Goal: Information Seeking & Learning: Check status

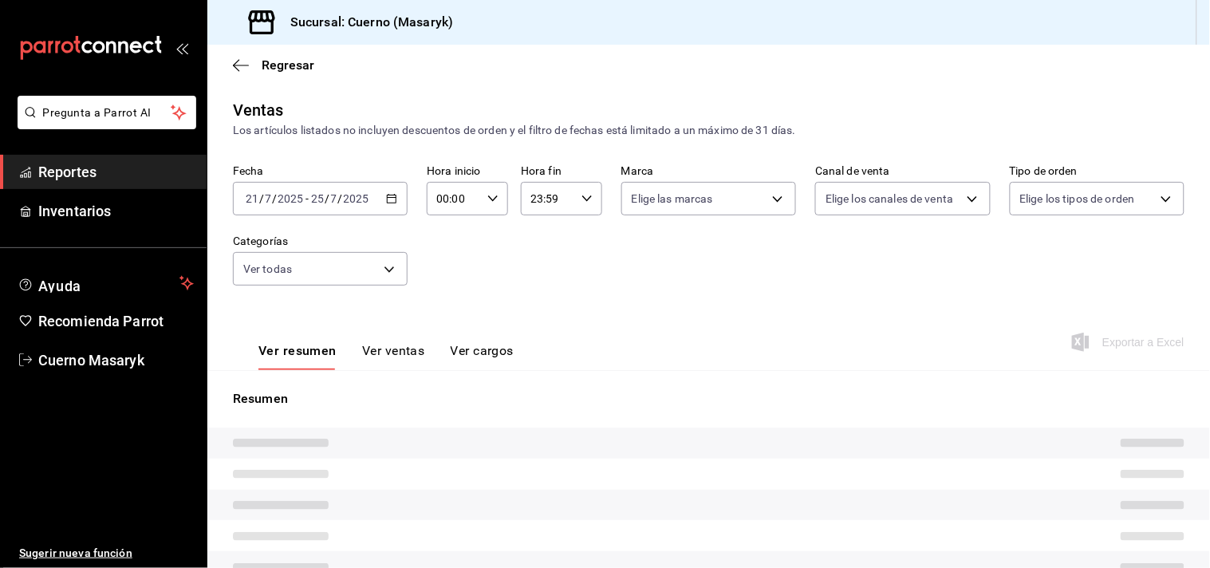
type input "04:00"
type input "c67b51a2-384c-483e-a5be-40afd3eac247,ec1a4520-4a99-4810-921e-4abf40ebc8c6,cd2d5…"
type input "4ea0d660-02b3-4785-bb88-48b5ef6e196c"
type input "PARROT,UBER_EATS,RAPPI,DIDI_FOOD,ONLINE"
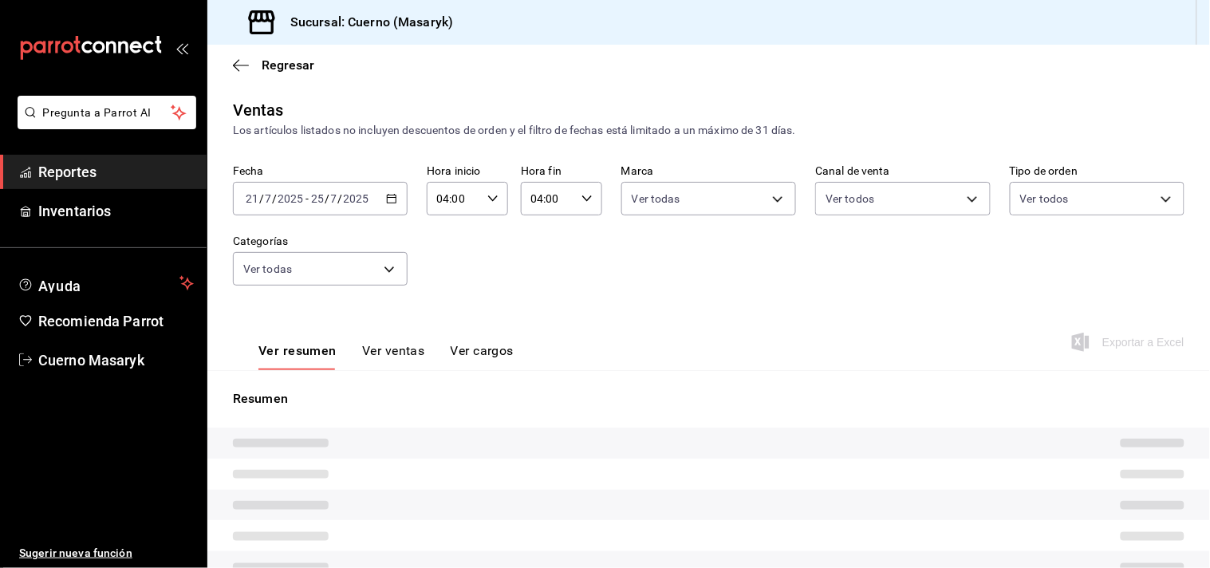
type input "d8208262-291b-4595-bbfa-ed1e8660efdb,73ecdc8a-b505-4242-b24a-d5f1595b9b0a,EXTER…"
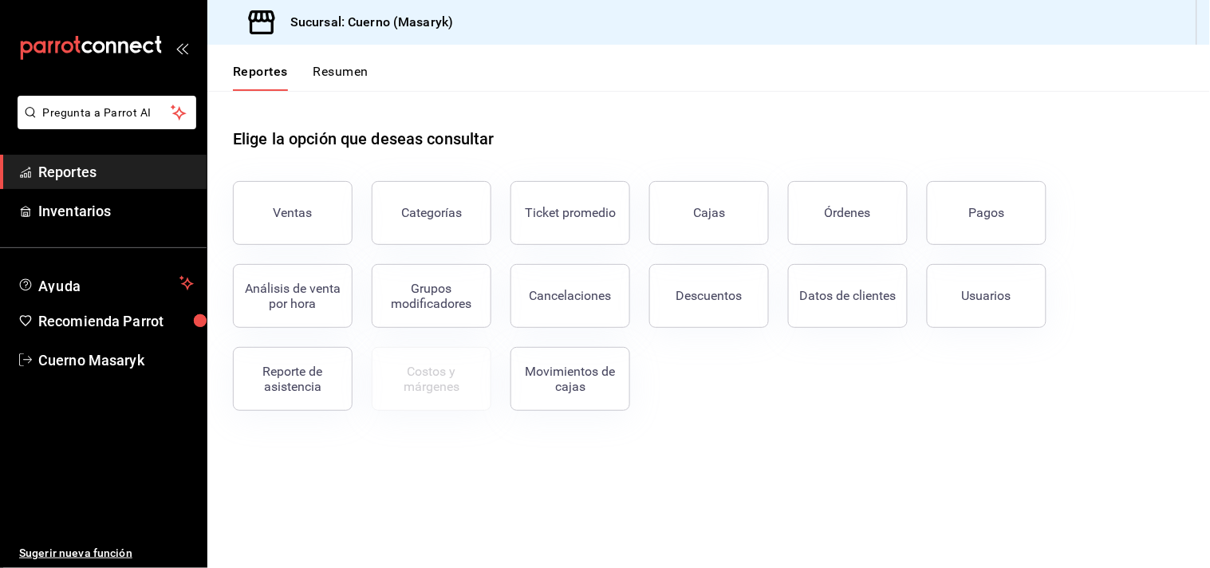
click at [1021, 118] on div "Elige la opción que deseas consultar" at bounding box center [708, 126] width 951 height 71
click at [691, 296] on div "Descuentos" at bounding box center [709, 295] width 66 height 15
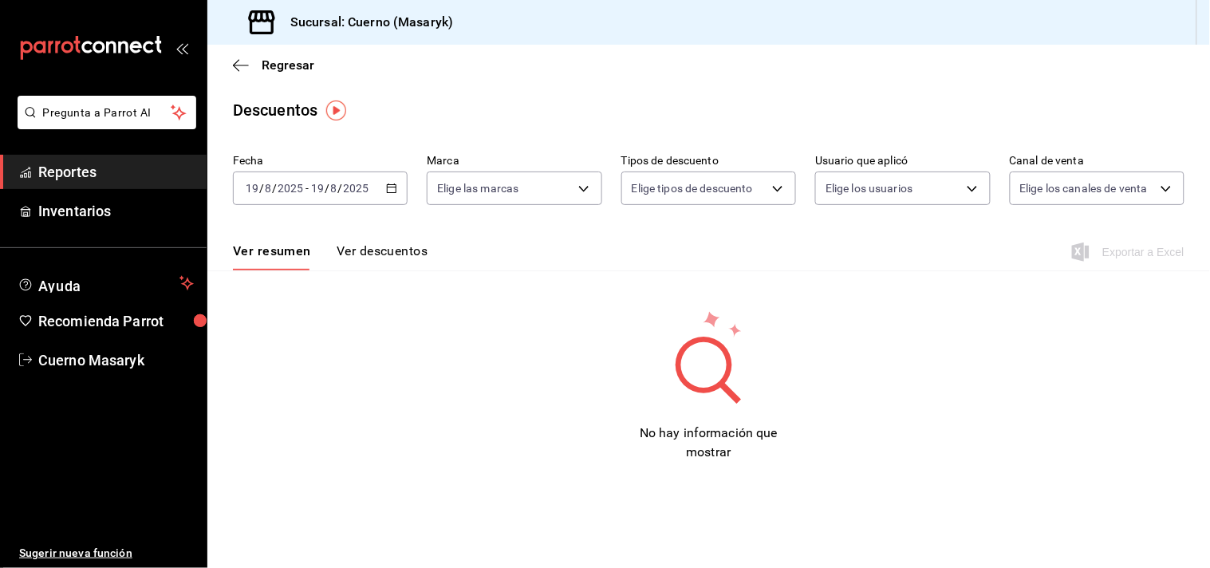
click at [393, 188] on icon "button" at bounding box center [391, 188] width 11 height 11
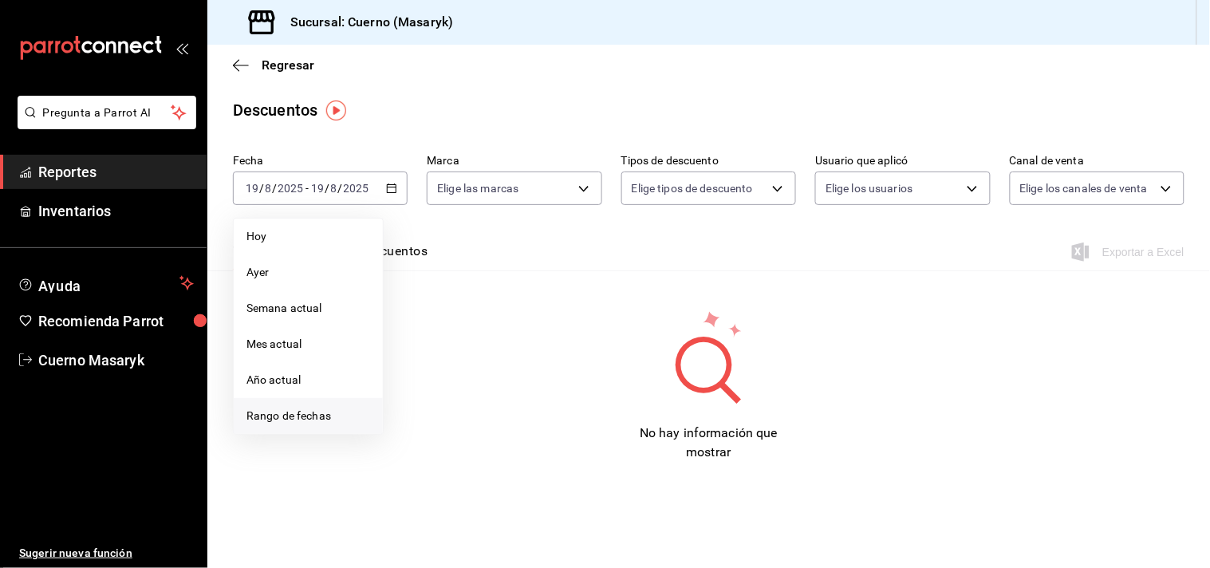
click at [276, 412] on span "Rango de fechas" at bounding box center [308, 416] width 124 height 17
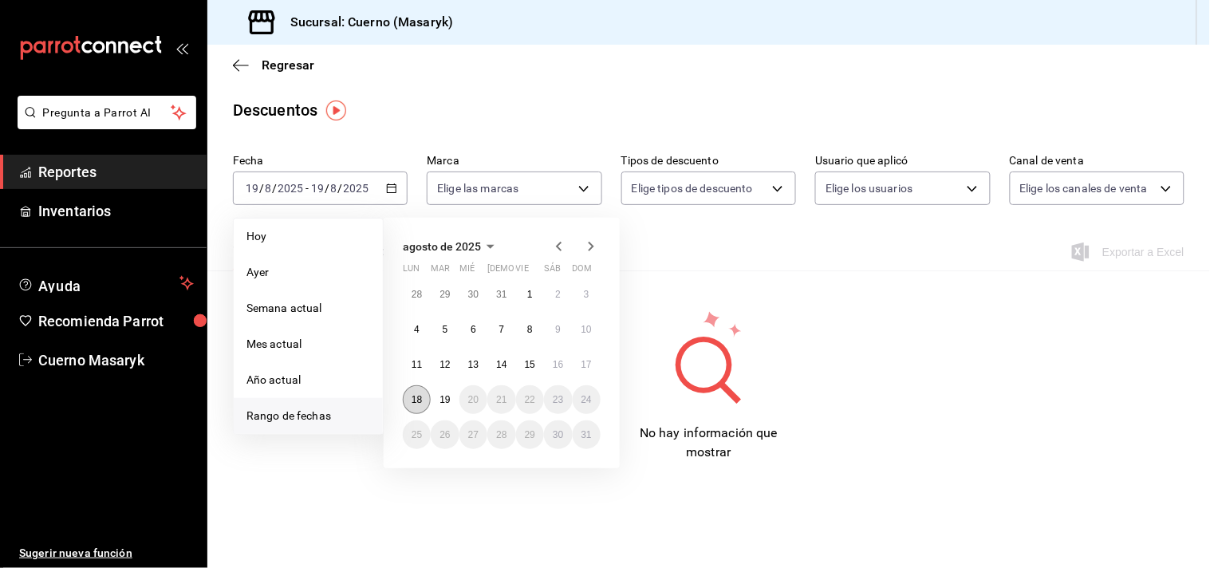
click at [416, 400] on abbr "18" at bounding box center [417, 399] width 10 height 11
click at [442, 400] on abbr "19" at bounding box center [444, 399] width 10 height 11
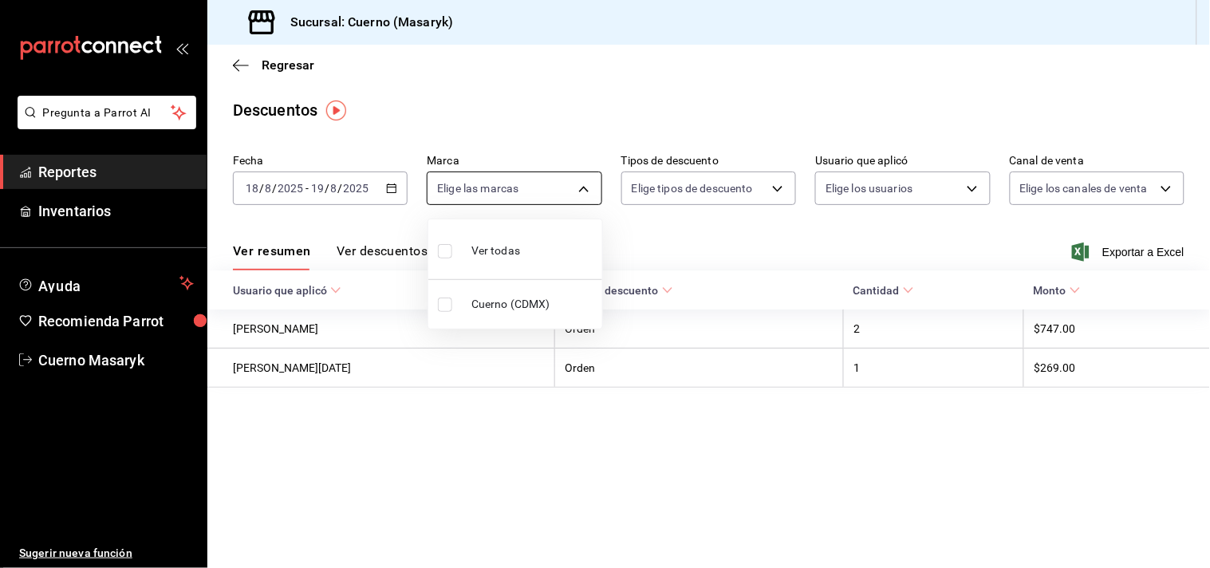
click at [515, 192] on body "Pregunta a Parrot AI Reportes Inventarios Ayuda Recomienda Parrot Cuerno Masary…" at bounding box center [605, 284] width 1210 height 568
click at [515, 192] on div at bounding box center [605, 284] width 1210 height 568
click at [515, 192] on body "Pregunta a Parrot AI Reportes Inventarios Ayuda Recomienda Parrot Cuerno Masary…" at bounding box center [605, 284] width 1210 height 568
click at [515, 192] on div at bounding box center [605, 284] width 1210 height 568
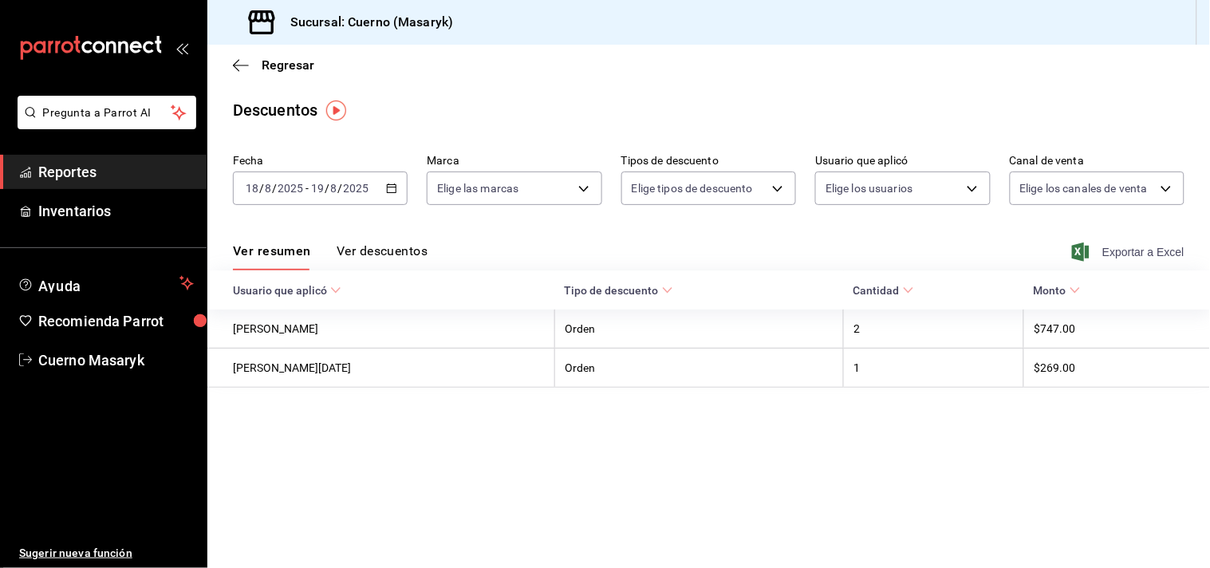
click at [1131, 253] on span "Exportar a Excel" at bounding box center [1129, 251] width 109 height 19
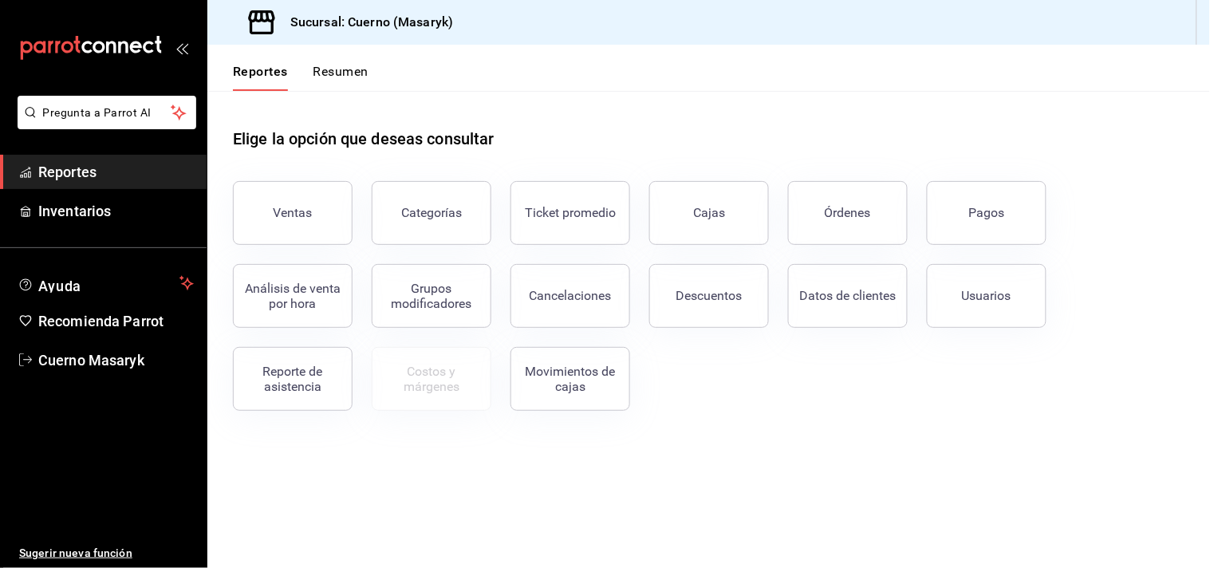
click at [313, 221] on button "Ventas" at bounding box center [293, 213] width 120 height 64
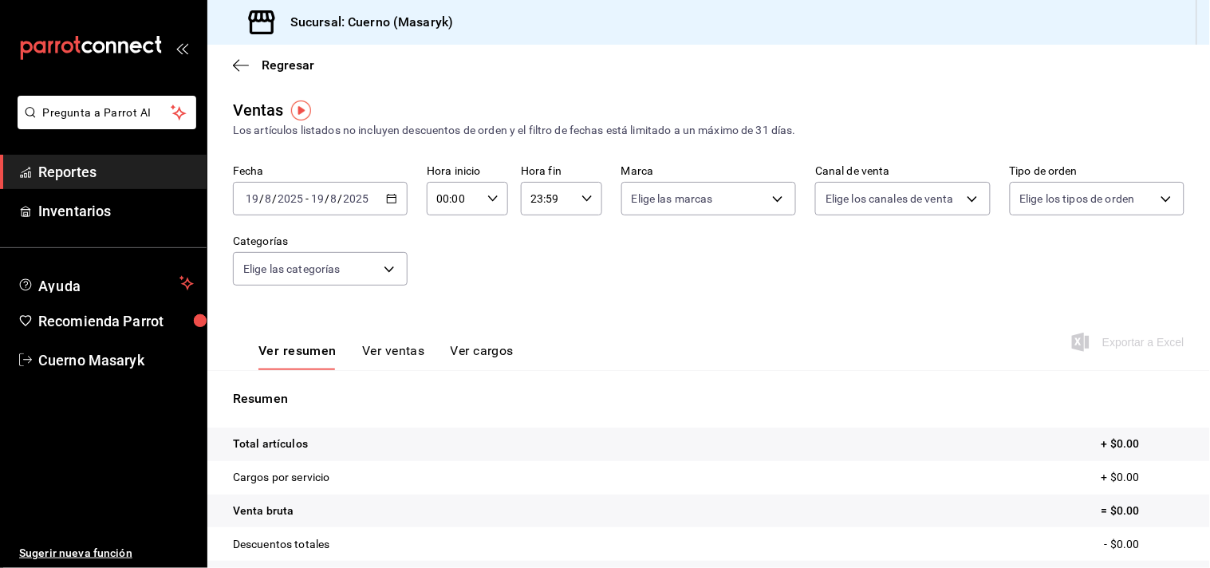
click at [388, 195] on \(Stroke\) "button" at bounding box center [392, 199] width 10 height 9
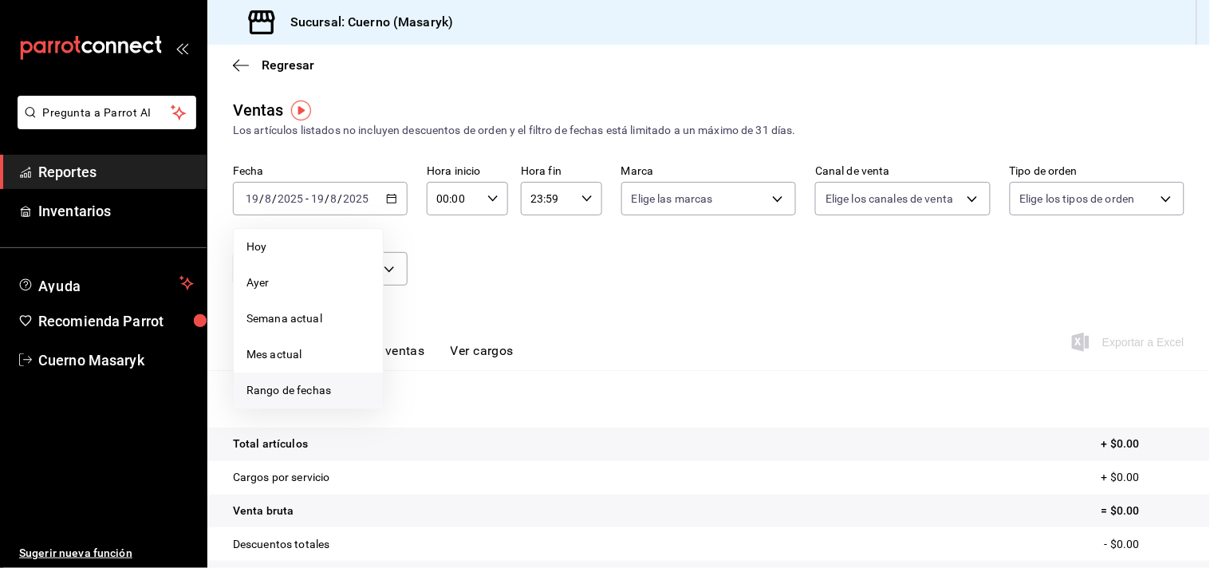
click at [272, 384] on span "Rango de fechas" at bounding box center [308, 390] width 124 height 17
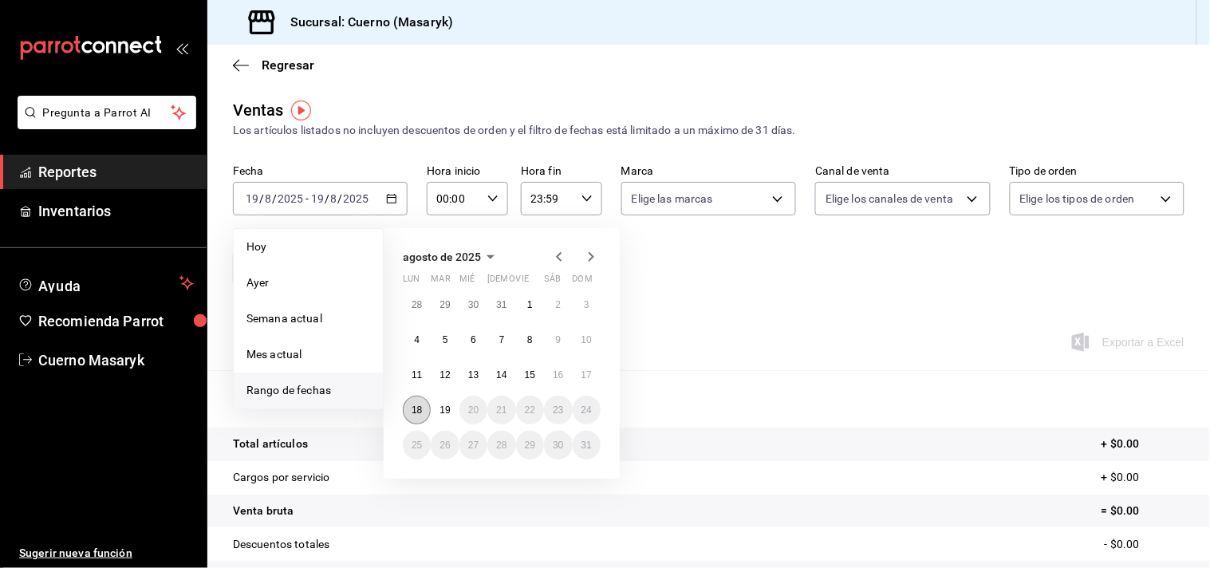
click at [415, 408] on abbr "18" at bounding box center [417, 409] width 10 height 11
click at [444, 410] on abbr "19" at bounding box center [444, 409] width 10 height 11
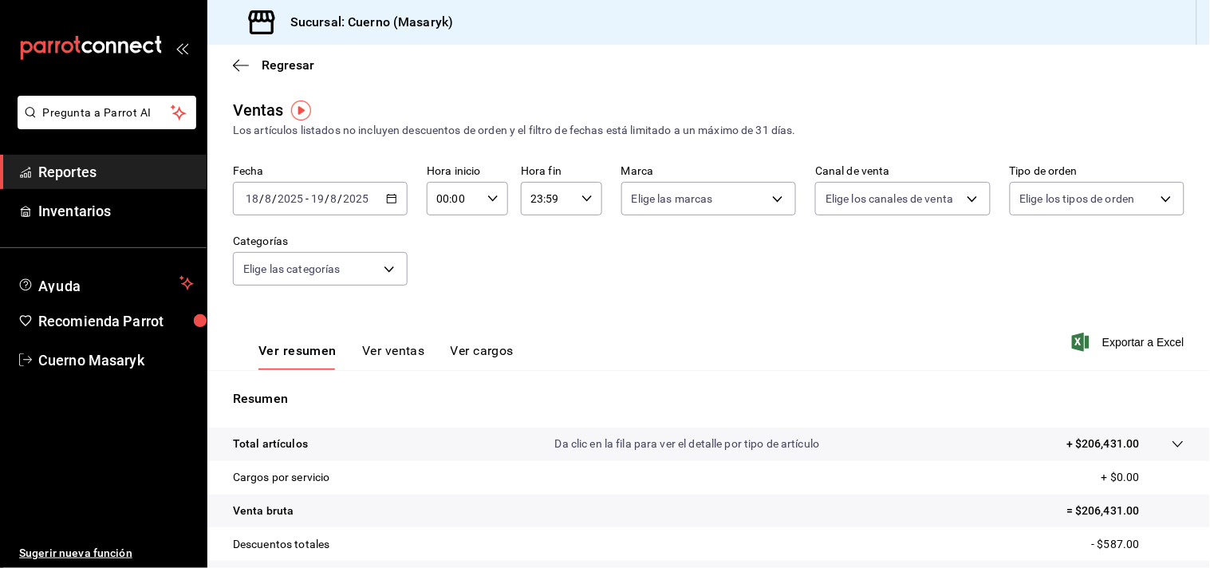
click at [486, 208] on div "00:00 Hora inicio" at bounding box center [467, 198] width 81 height 33
click at [443, 301] on span "04" at bounding box center [444, 304] width 14 height 13
type input "04:00"
click at [588, 198] on div at bounding box center [605, 284] width 1210 height 568
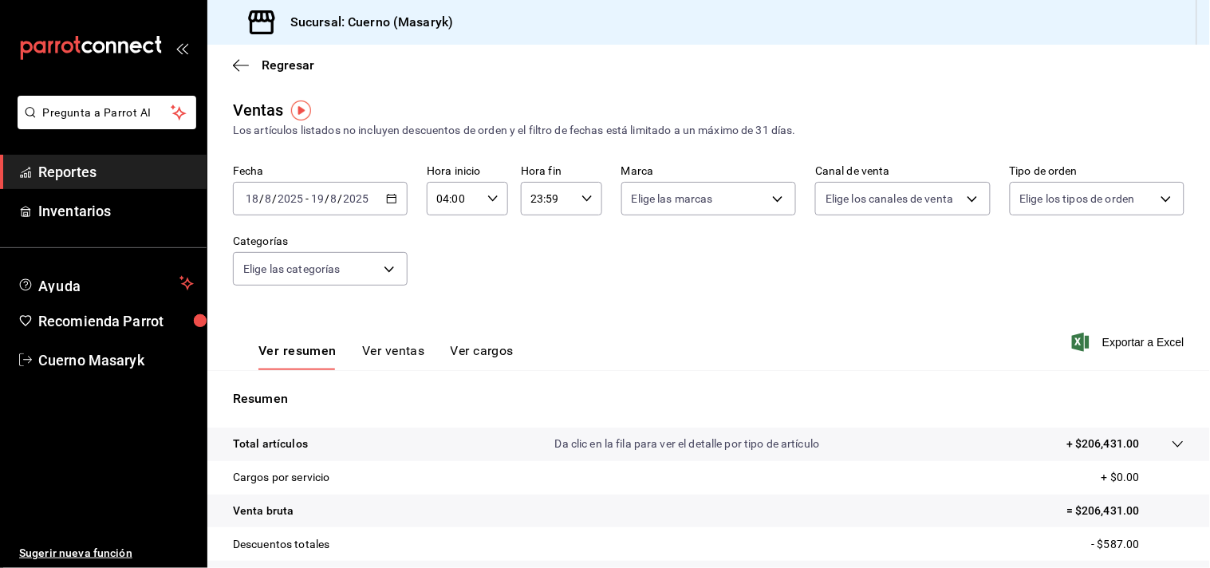
click at [587, 198] on div "23:59 Hora fin" at bounding box center [561, 198] width 81 height 33
click at [537, 227] on span "04" at bounding box center [537, 231] width 14 height 13
click at [584, 235] on button "00" at bounding box center [576, 240] width 33 height 32
type input "04:00"
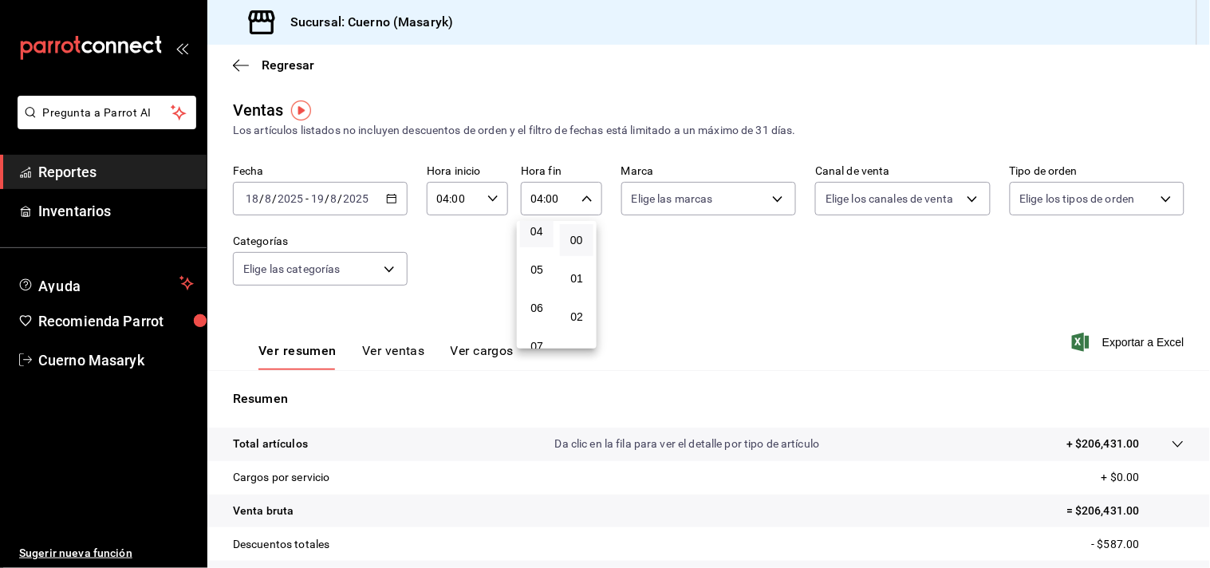
click at [647, 262] on div at bounding box center [605, 284] width 1210 height 568
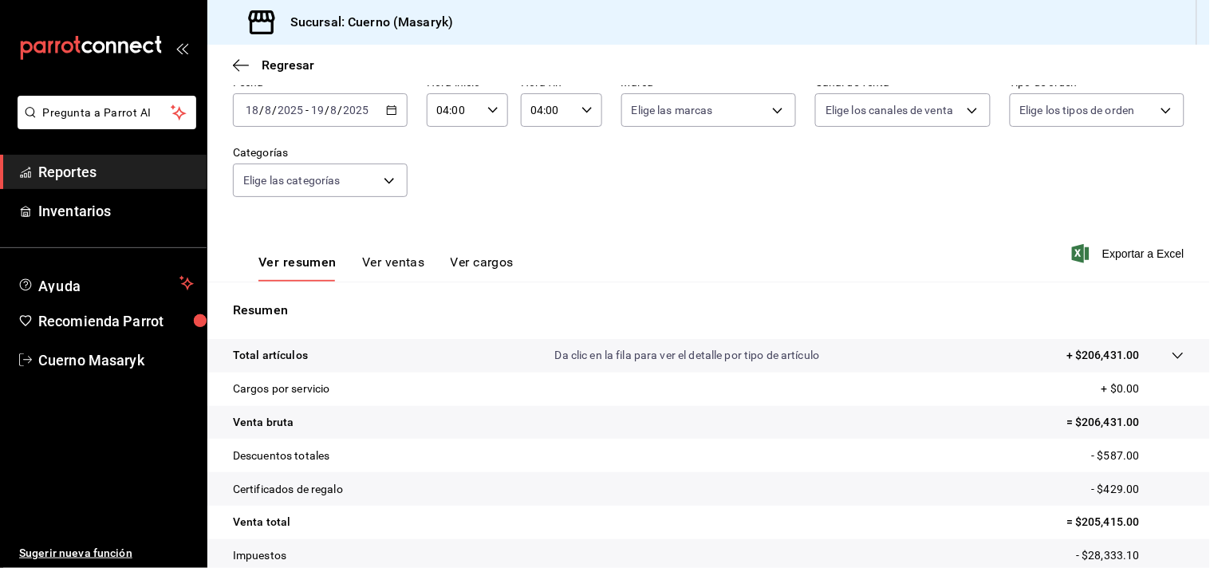
scroll to position [177, 0]
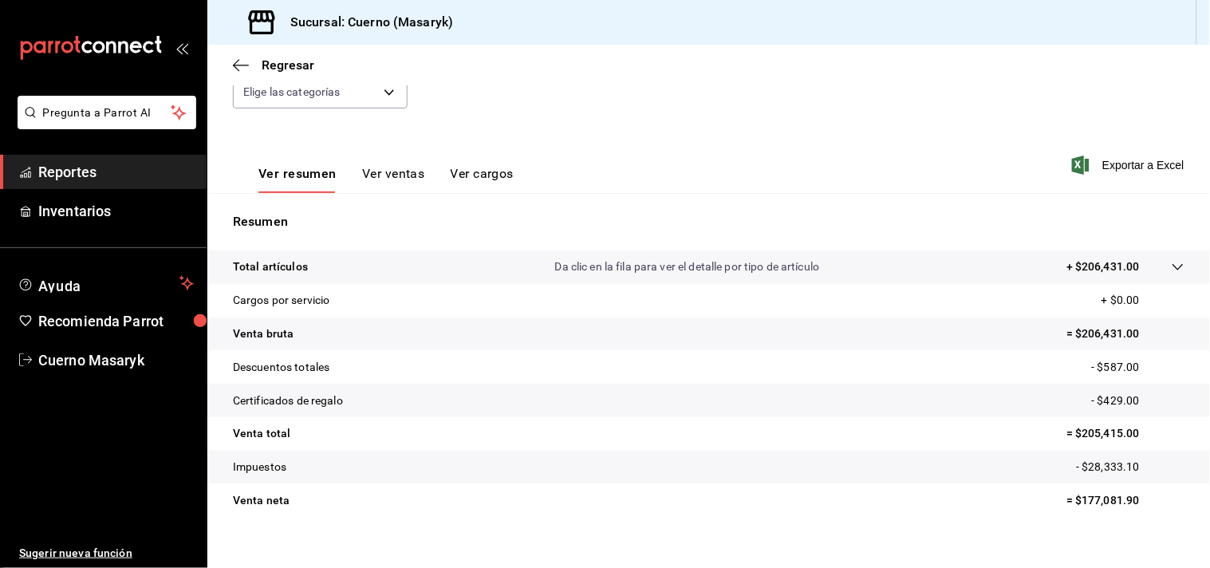
click at [1172, 271] on icon at bounding box center [1178, 267] width 13 height 13
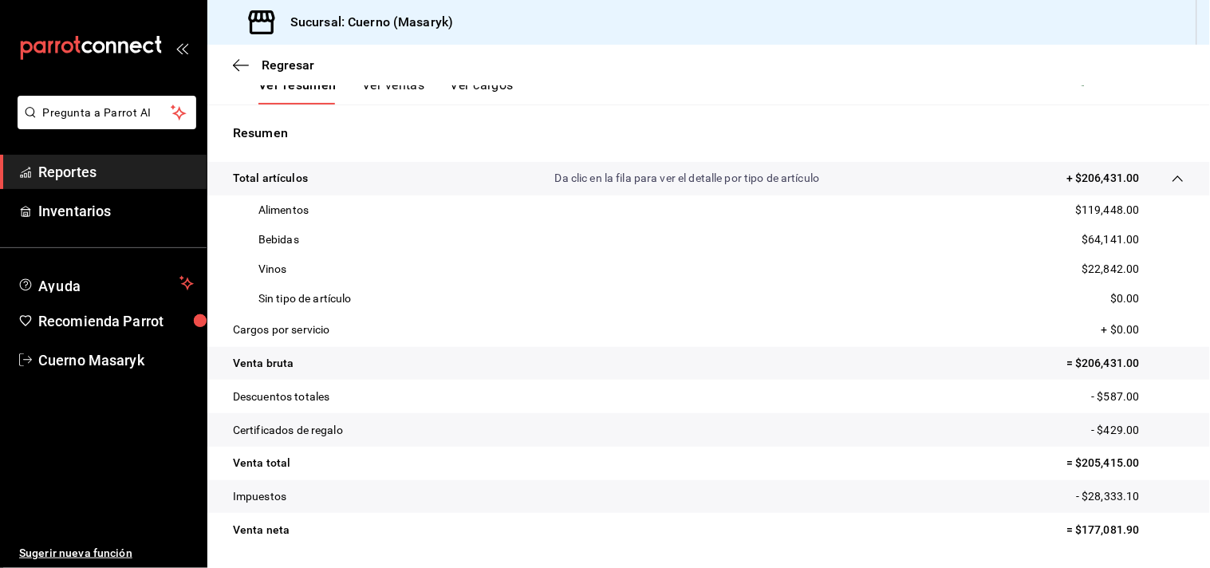
scroll to position [314, 0]
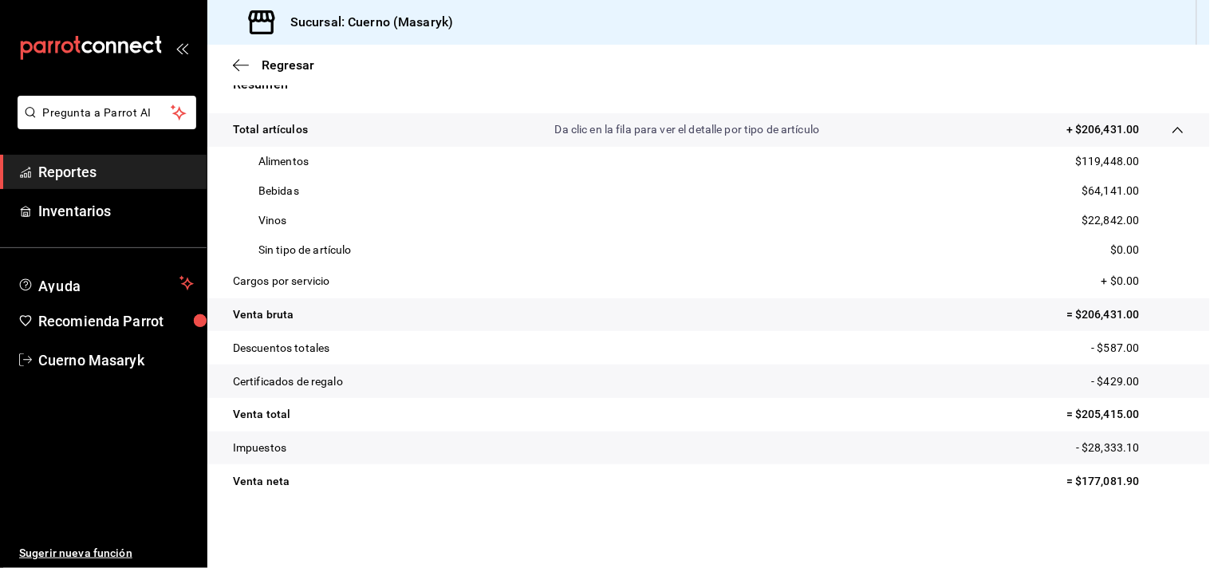
click at [1172, 124] on icon at bounding box center [1178, 130] width 13 height 13
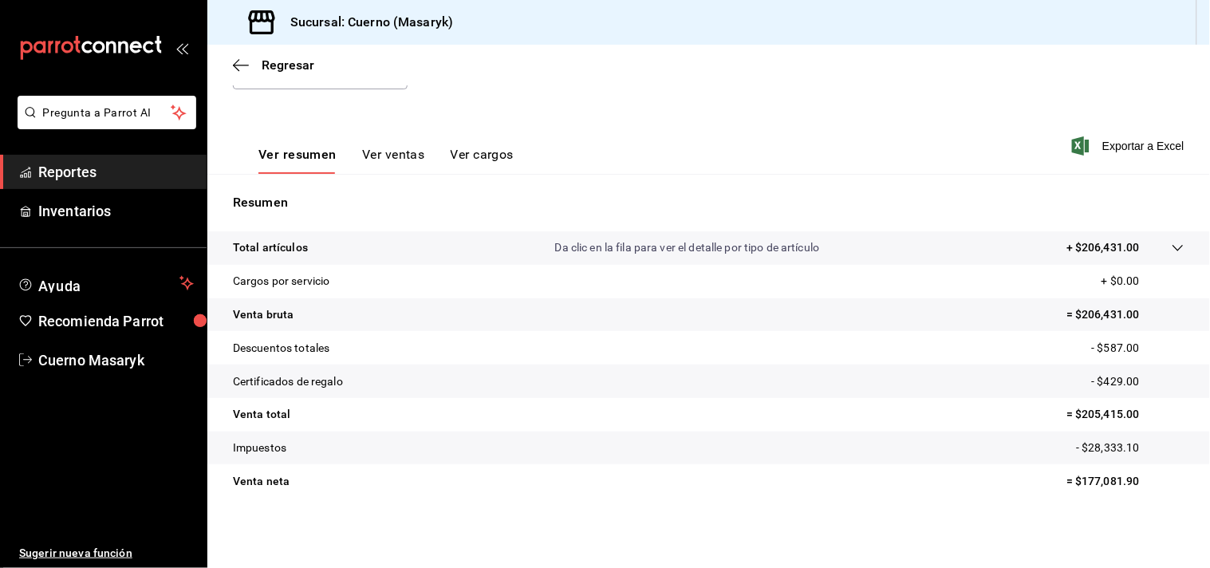
click at [384, 156] on button "Ver ventas" at bounding box center [393, 160] width 63 height 27
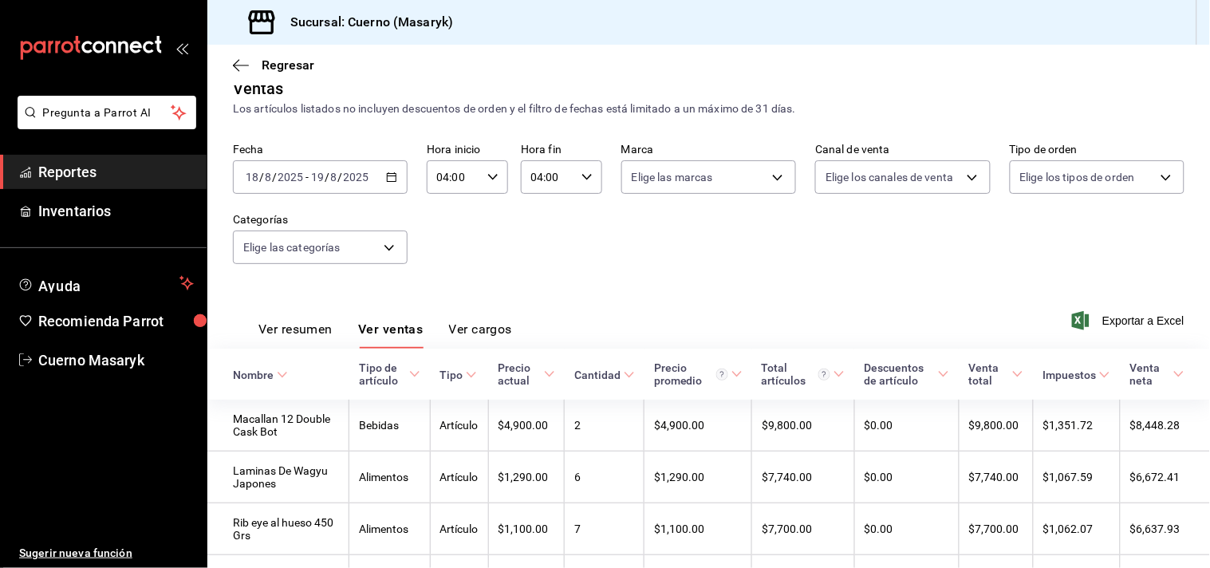
scroll to position [196, 0]
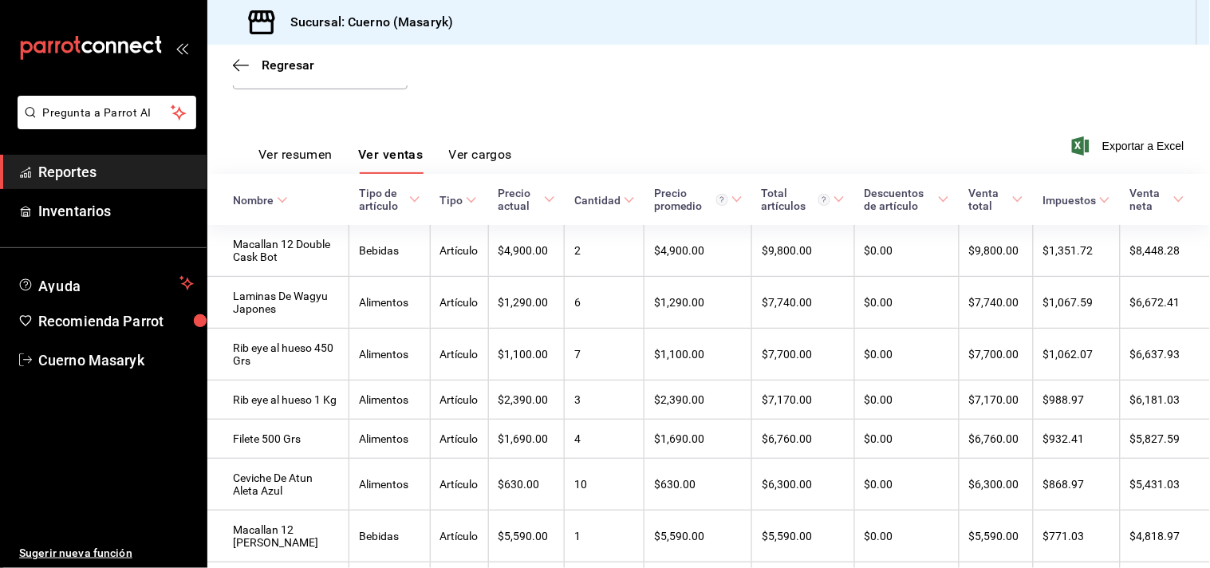
click at [276, 152] on button "Ver resumen" at bounding box center [295, 160] width 74 height 27
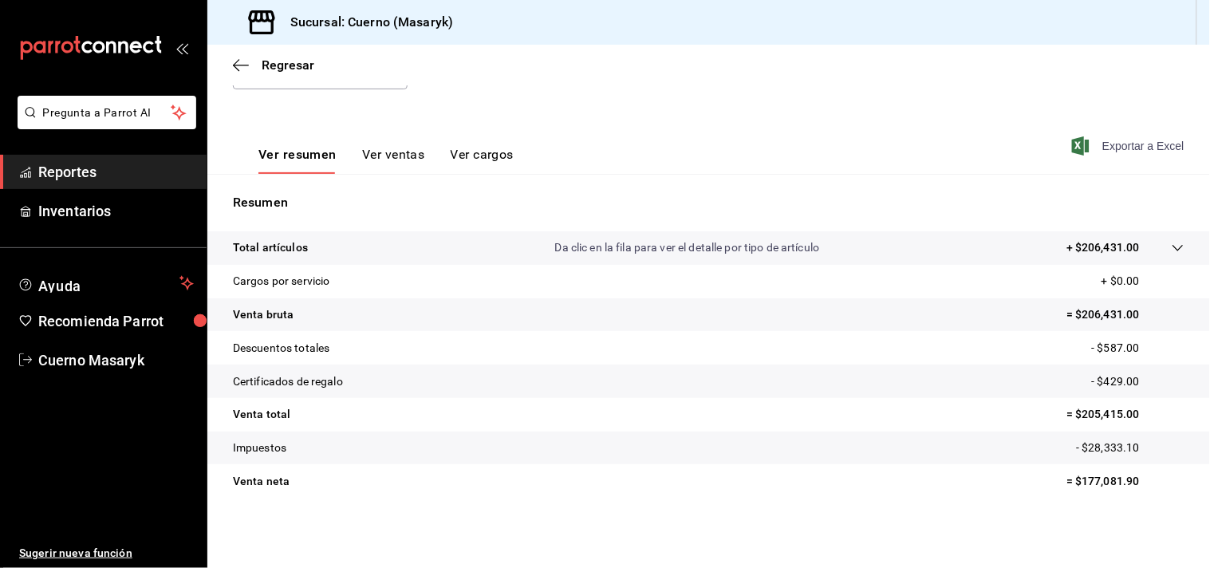
click at [1127, 140] on span "Exportar a Excel" at bounding box center [1129, 145] width 109 height 19
click at [1173, 252] on tr "Total artículos Da clic en la fila para ver el detalle por tipo de artículo + $…" at bounding box center [708, 247] width 1002 height 33
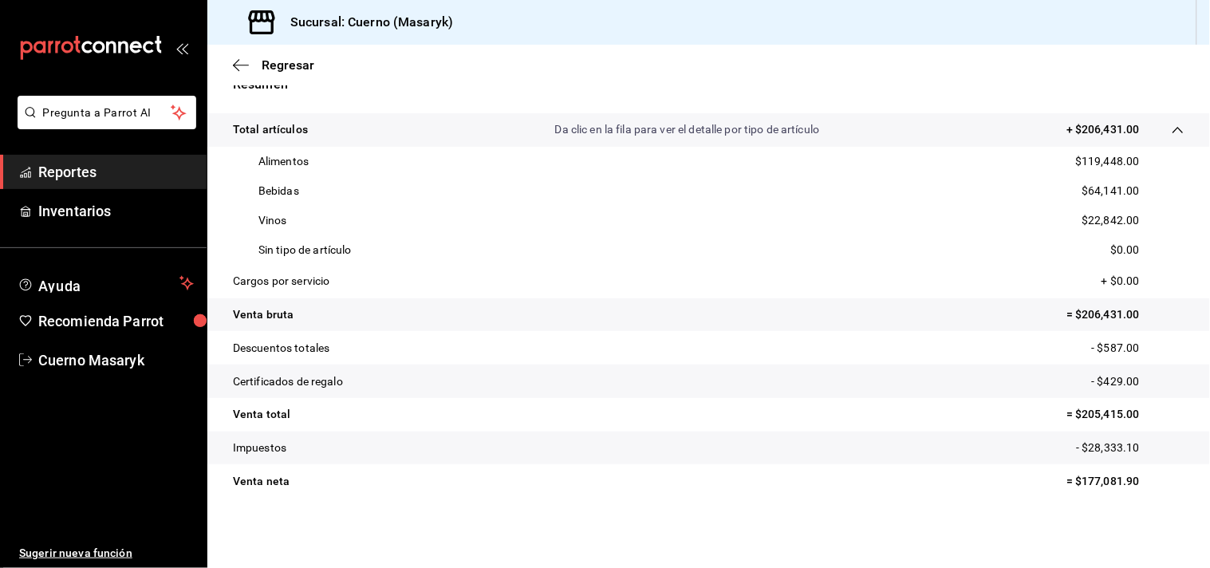
scroll to position [226, 0]
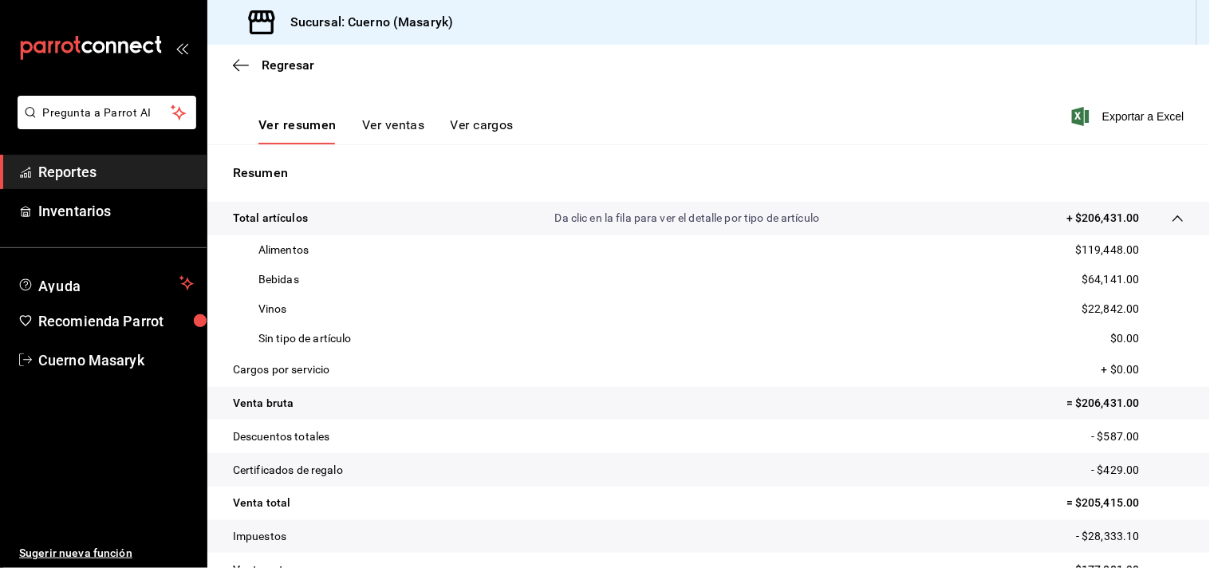
click at [75, 169] on span "Reportes" at bounding box center [116, 172] width 156 height 22
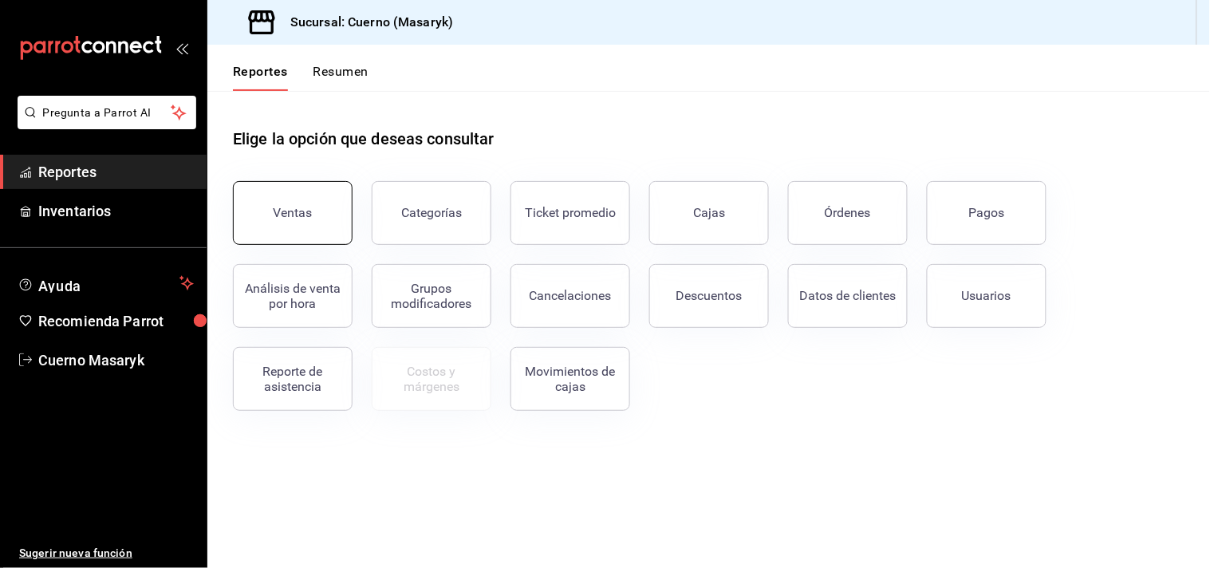
click at [295, 195] on button "Ventas" at bounding box center [293, 213] width 120 height 64
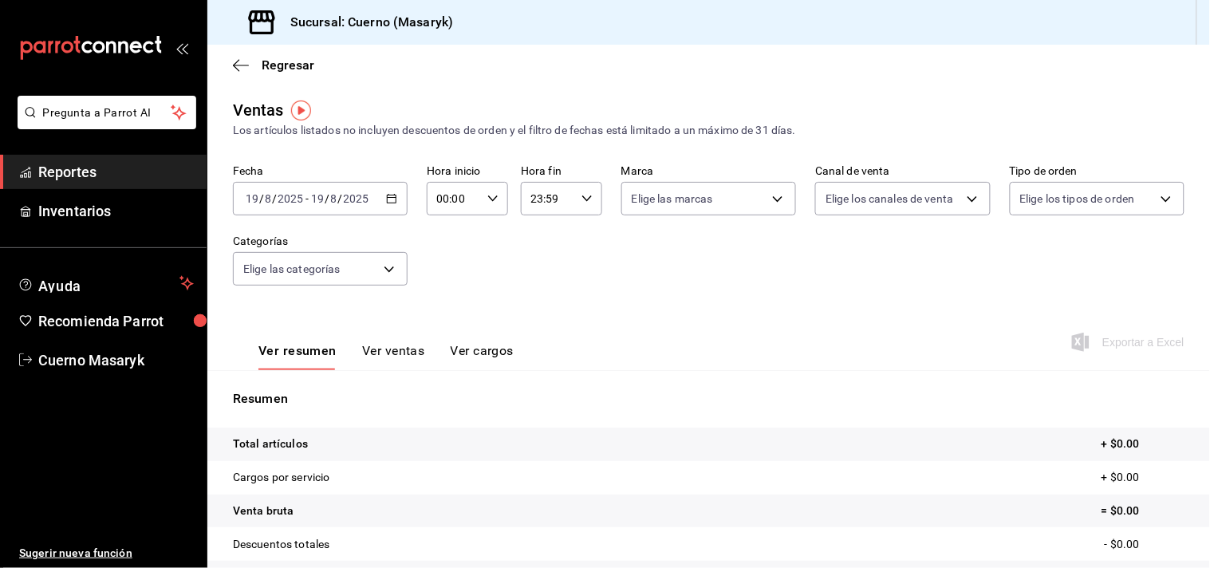
click at [387, 201] on icon "button" at bounding box center [391, 198] width 11 height 11
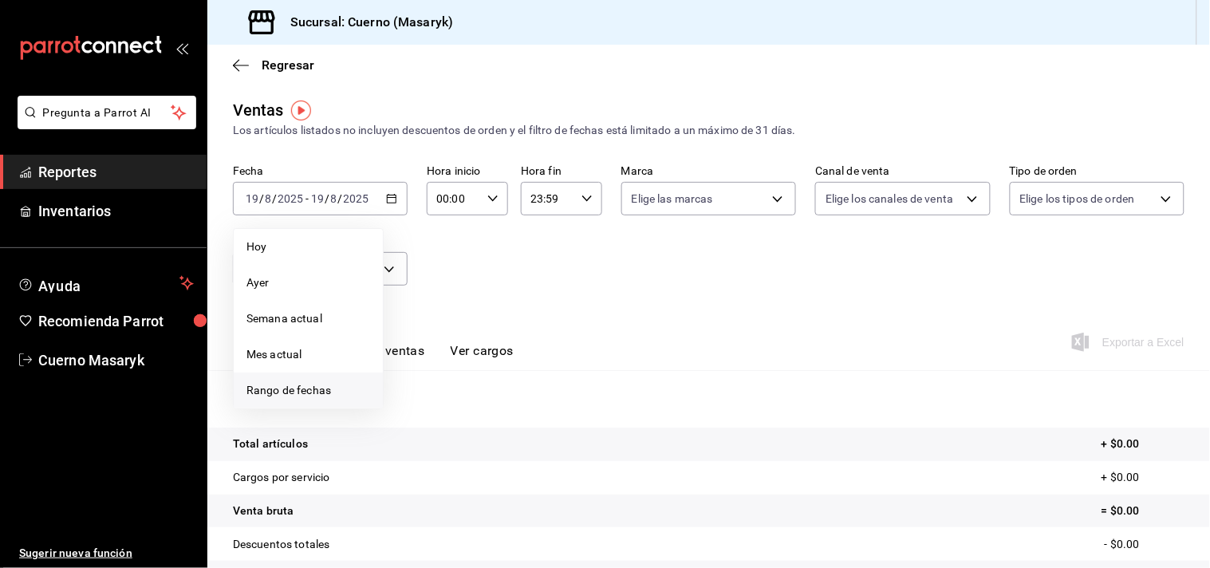
click at [274, 394] on span "Rango de fechas" at bounding box center [308, 390] width 124 height 17
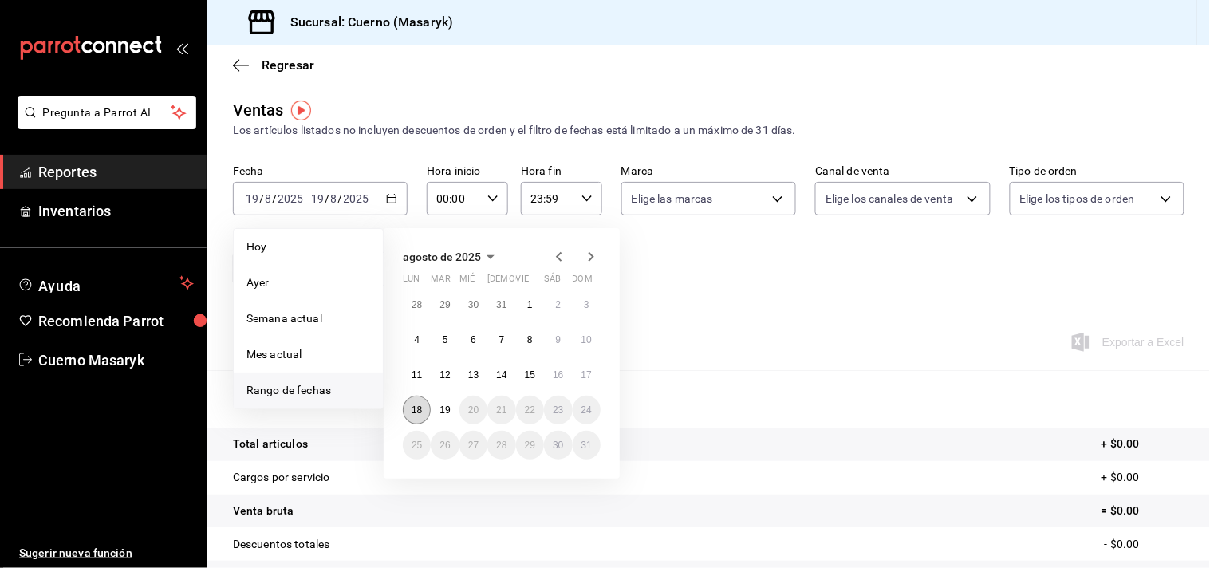
click at [426, 411] on button "18" at bounding box center [417, 410] width 28 height 29
click at [440, 411] on abbr "19" at bounding box center [444, 409] width 10 height 11
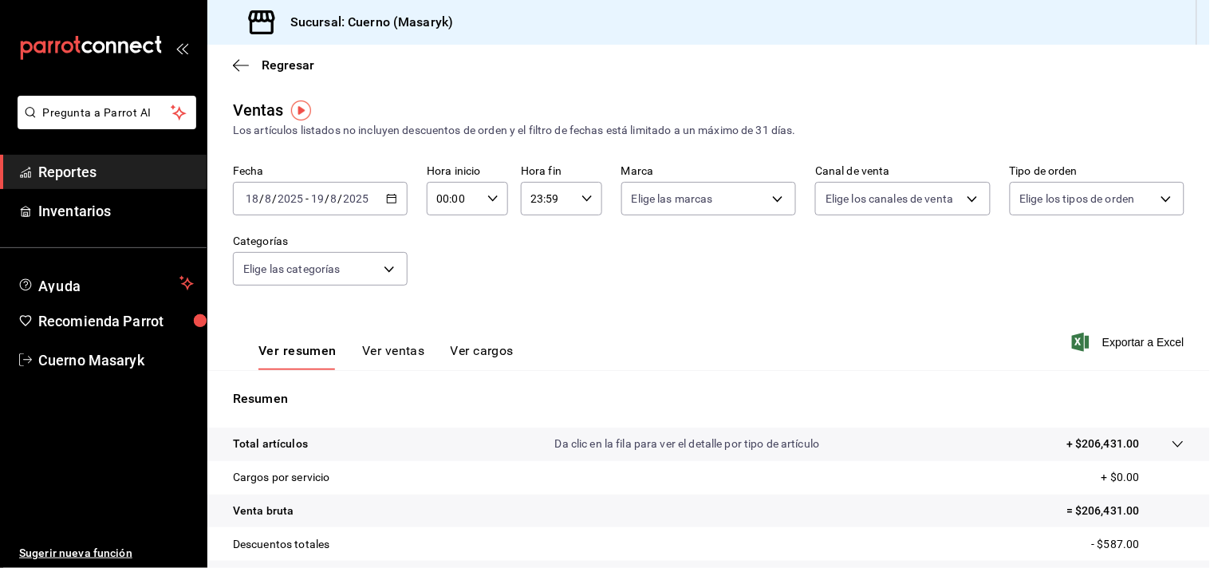
click at [498, 197] on div "00:00 Hora inicio" at bounding box center [467, 198] width 81 height 33
click at [391, 201] on div at bounding box center [605, 284] width 1210 height 568
click at [391, 201] on icon "button" at bounding box center [391, 198] width 11 height 11
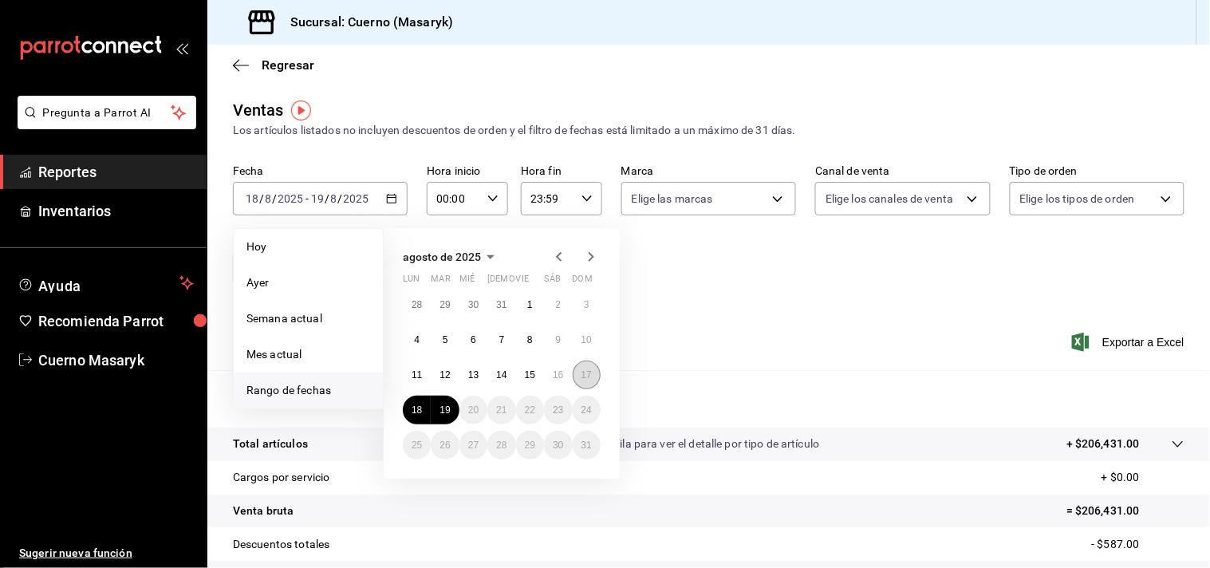
click at [589, 371] on abbr "17" at bounding box center [586, 374] width 10 height 11
click at [410, 411] on button "18" at bounding box center [417, 410] width 28 height 29
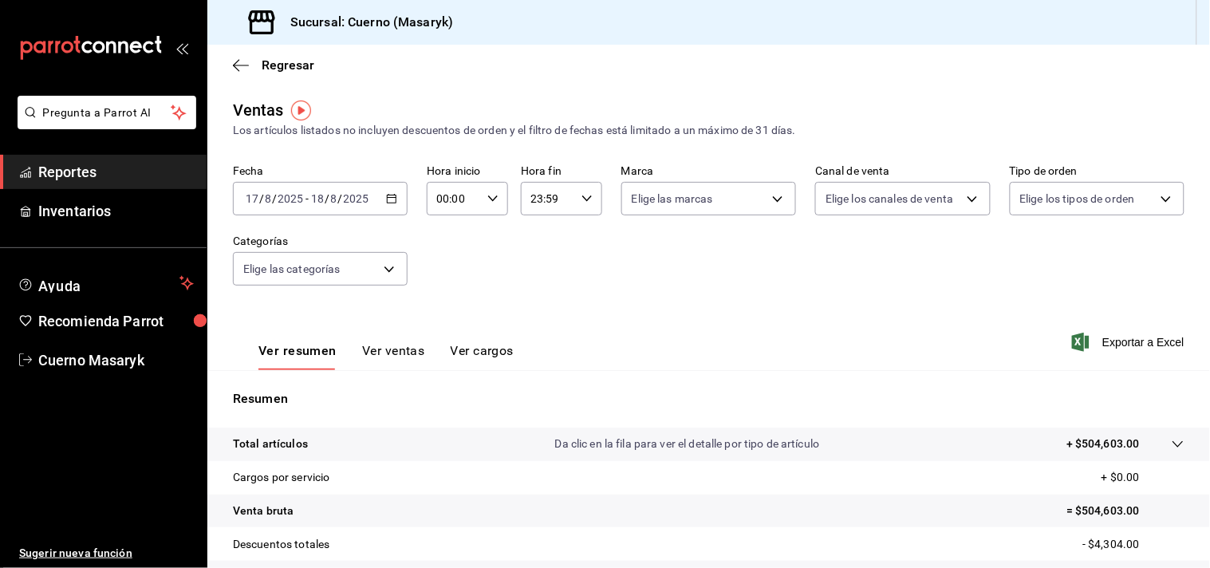
click at [492, 197] on \(Stroke\) "button" at bounding box center [493, 198] width 10 height 6
click at [445, 298] on span "04" at bounding box center [444, 304] width 14 height 13
type input "04:00"
click at [578, 201] on div at bounding box center [605, 284] width 1210 height 568
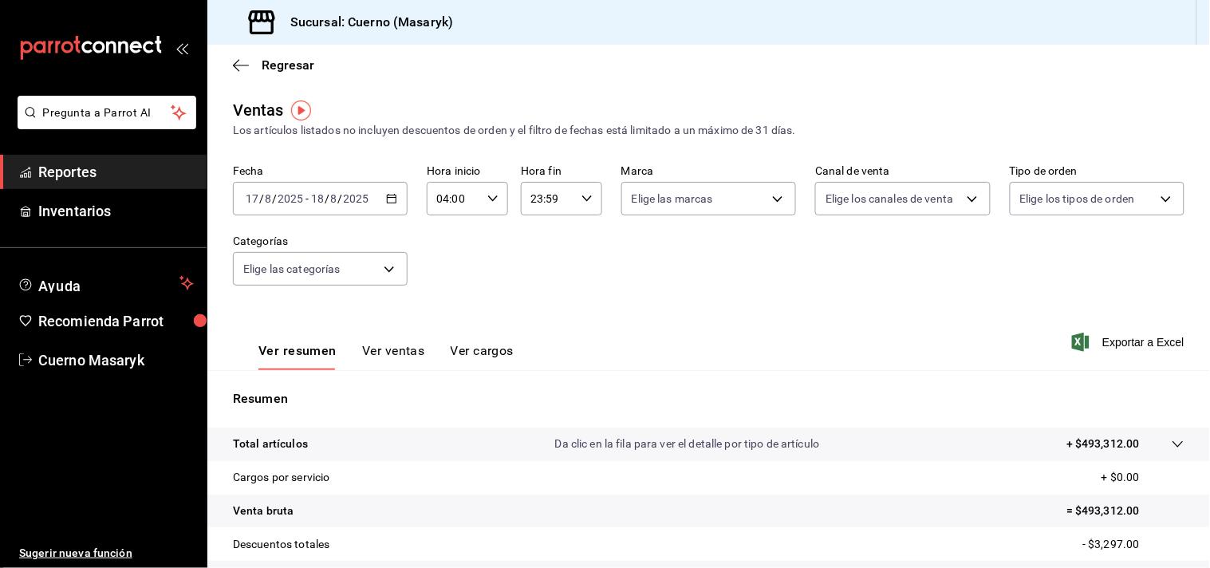
click at [581, 201] on icon "button" at bounding box center [586, 198] width 11 height 11
click at [537, 231] on span "04" at bounding box center [537, 231] width 14 height 13
click at [591, 200] on div at bounding box center [605, 284] width 1210 height 568
click at [582, 201] on \(Stroke\) "button" at bounding box center [587, 198] width 10 height 6
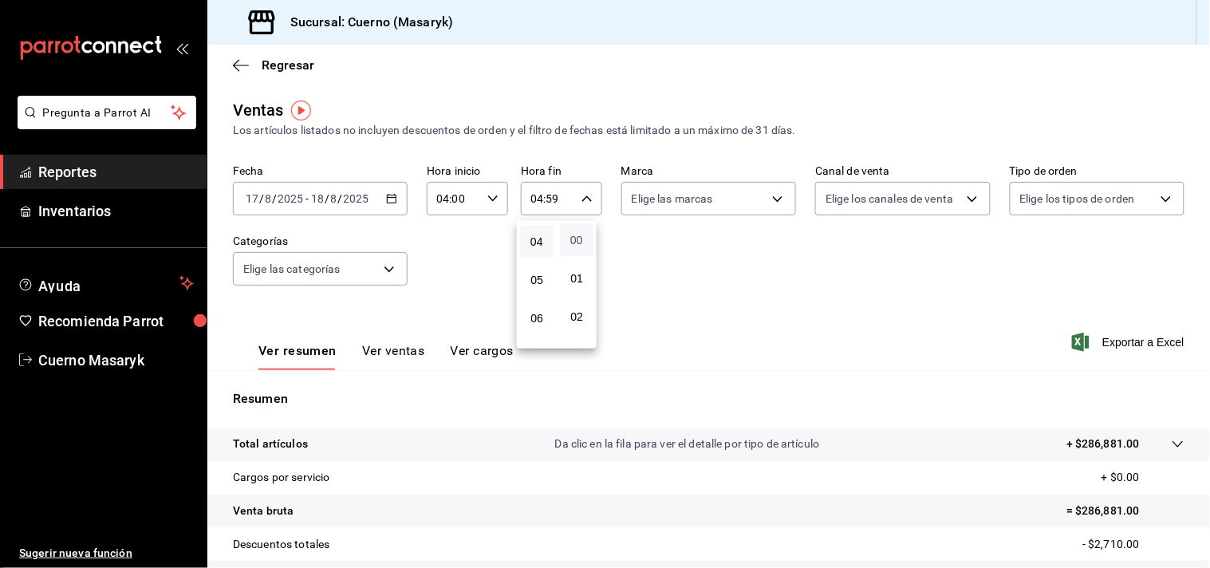
click at [579, 240] on span "00" at bounding box center [576, 240] width 14 height 13
type input "04:00"
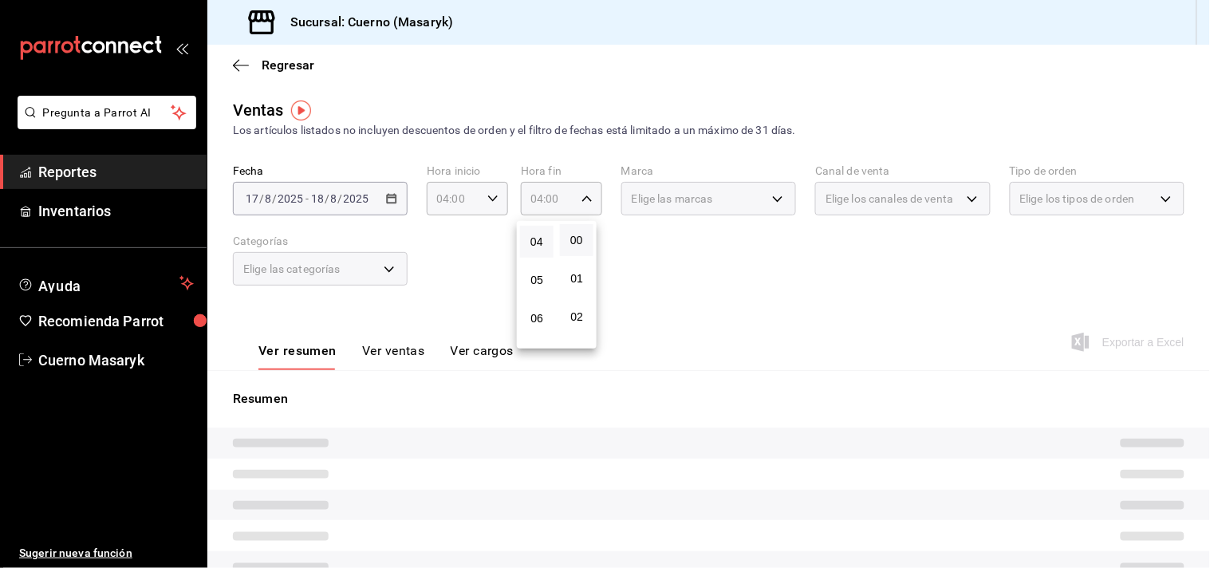
click at [635, 242] on div at bounding box center [605, 284] width 1210 height 568
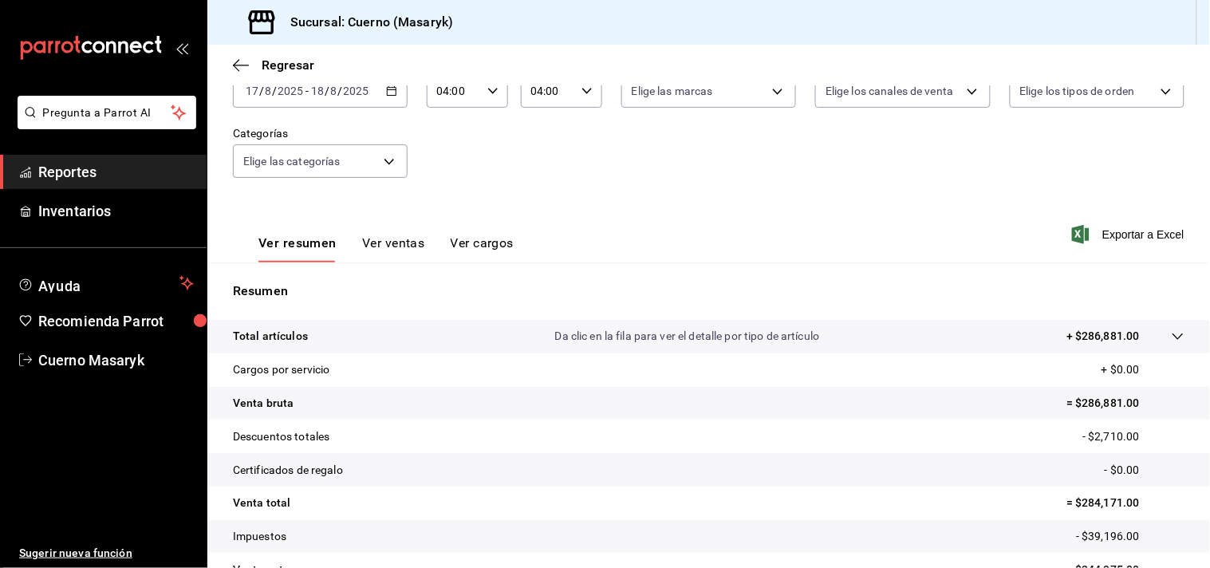
scroll to position [19, 0]
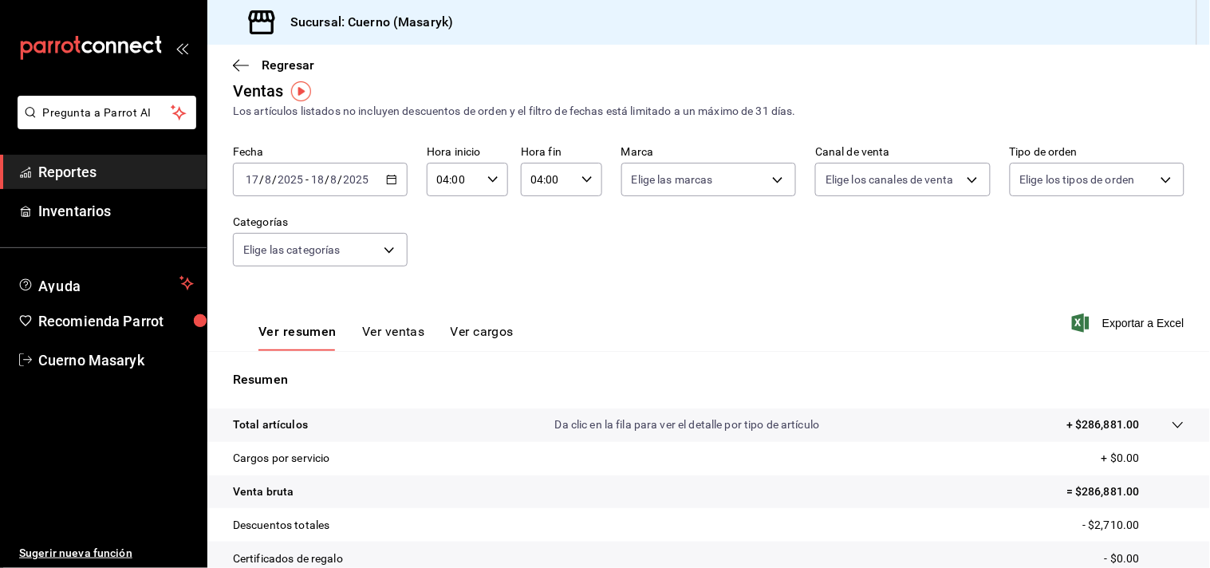
click at [256, 177] on input "17" at bounding box center [252, 179] width 14 height 13
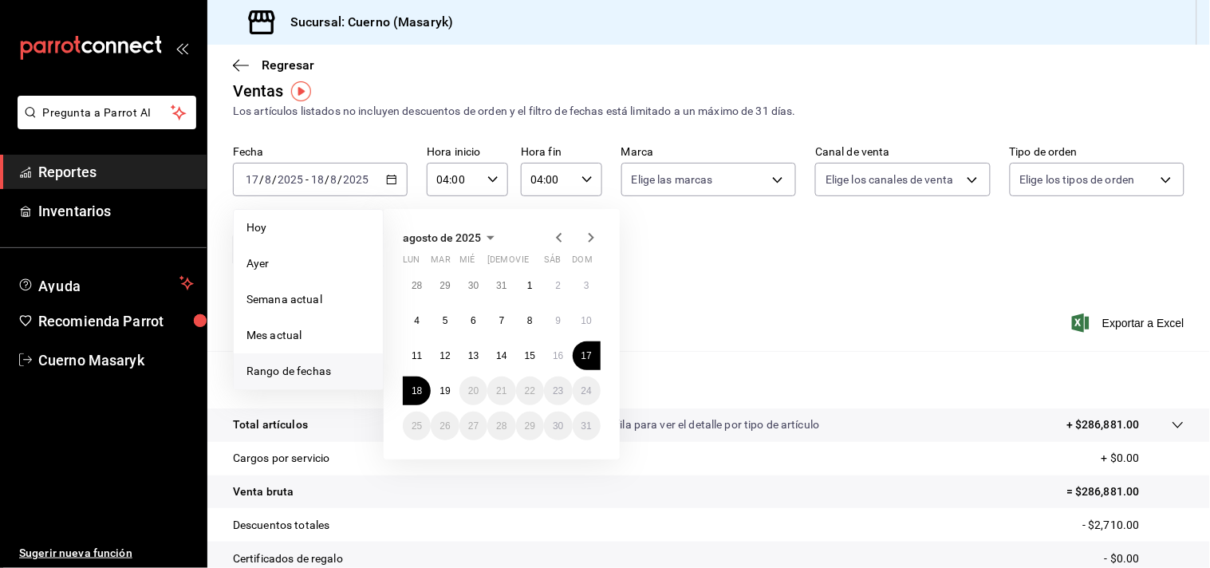
click at [855, 287] on div "Ver resumen Ver ventas Ver cargos Exportar a Excel" at bounding box center [708, 318] width 1002 height 65
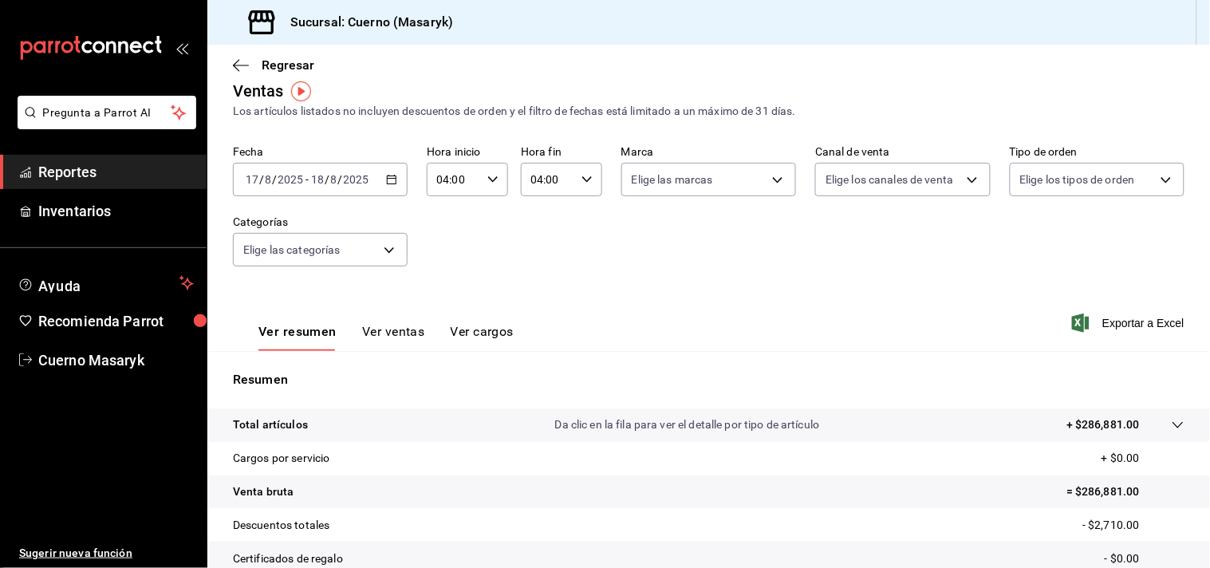
click at [254, 179] on input "17" at bounding box center [252, 179] width 14 height 13
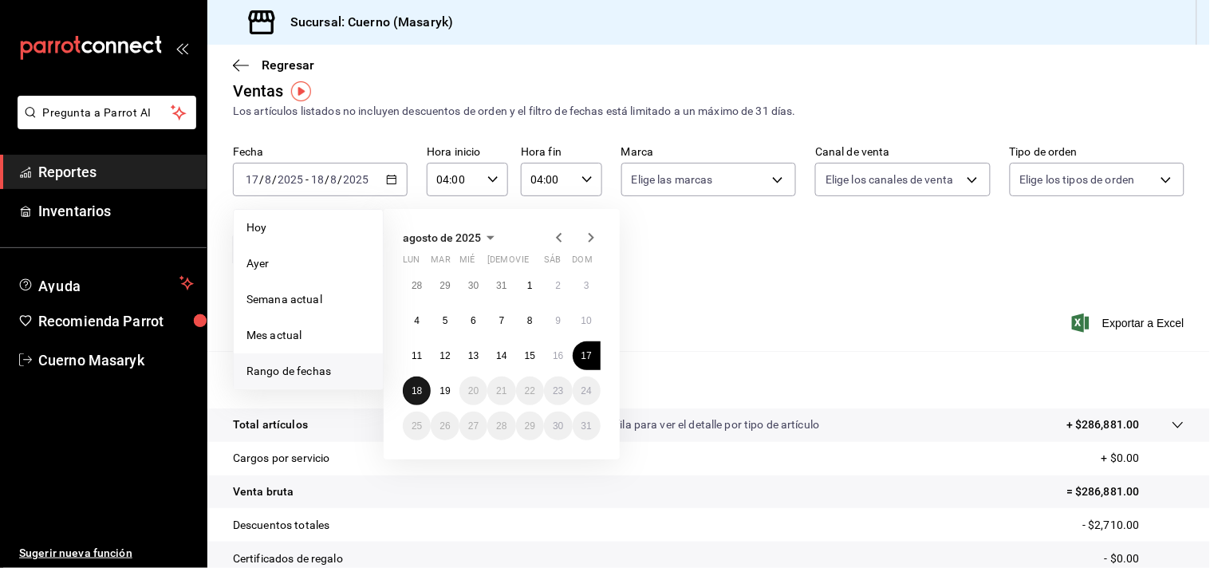
click at [416, 387] on abbr "18" at bounding box center [417, 390] width 10 height 11
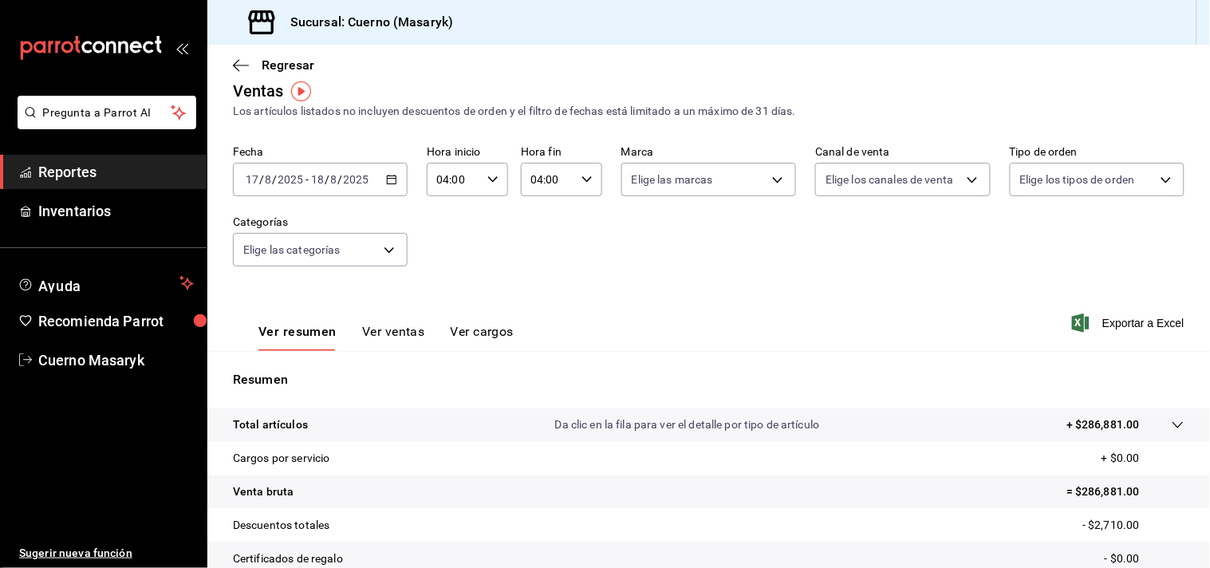
click at [388, 183] on icon "button" at bounding box center [391, 179] width 11 height 11
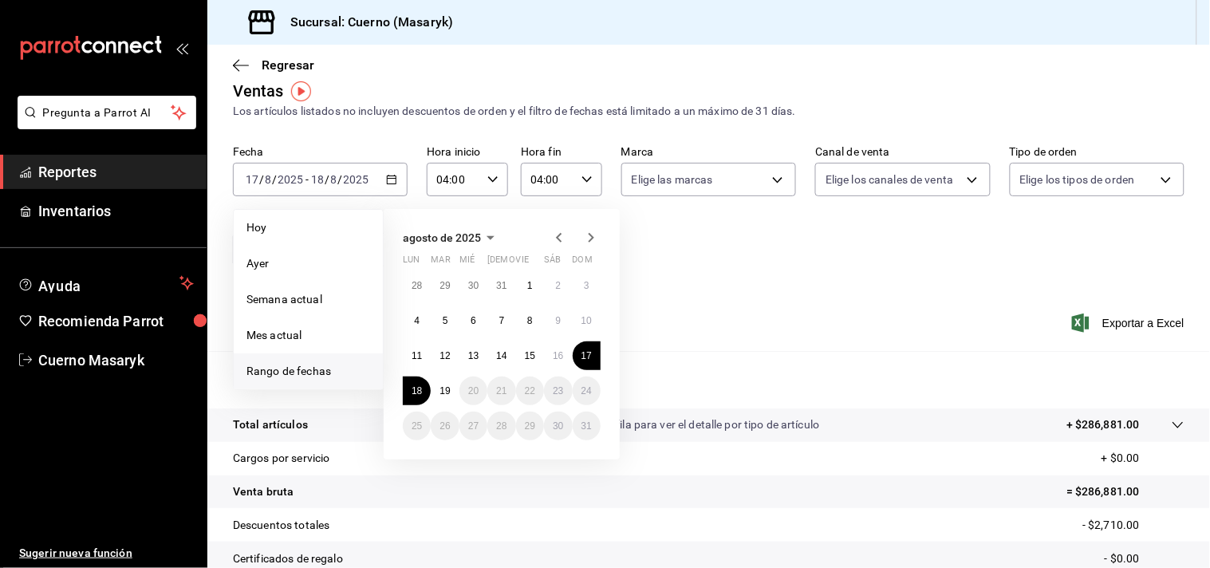
click at [312, 368] on span "Rango de fechas" at bounding box center [308, 371] width 124 height 17
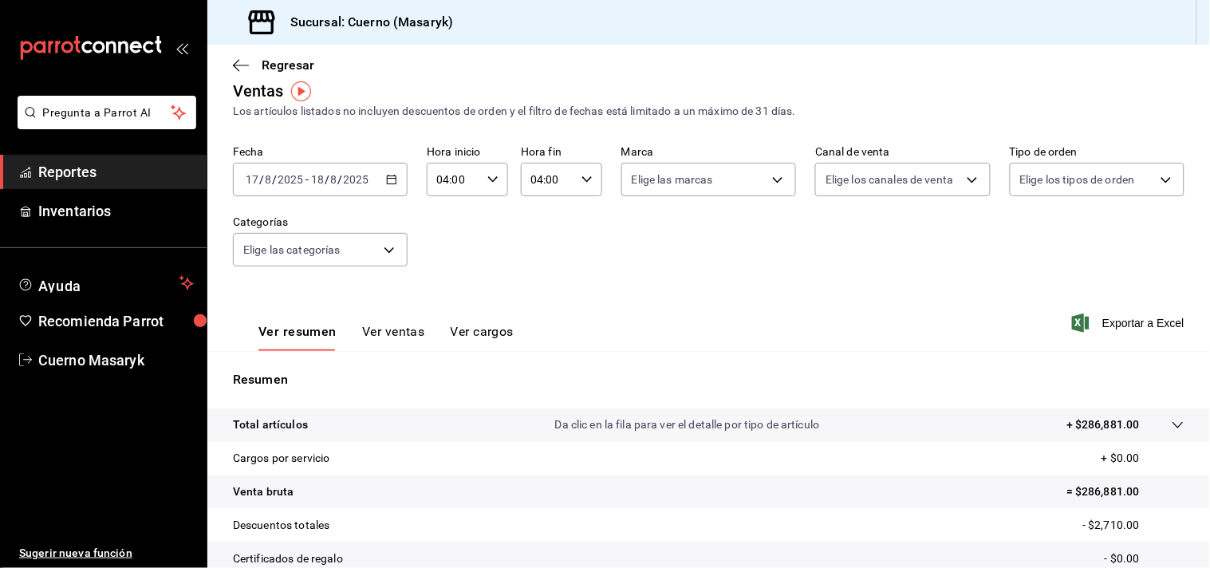
click at [736, 332] on div "Ver resumen Ver ventas Ver cargos Exportar a Excel" at bounding box center [708, 318] width 1002 height 65
click at [389, 182] on icon "button" at bounding box center [391, 179] width 11 height 11
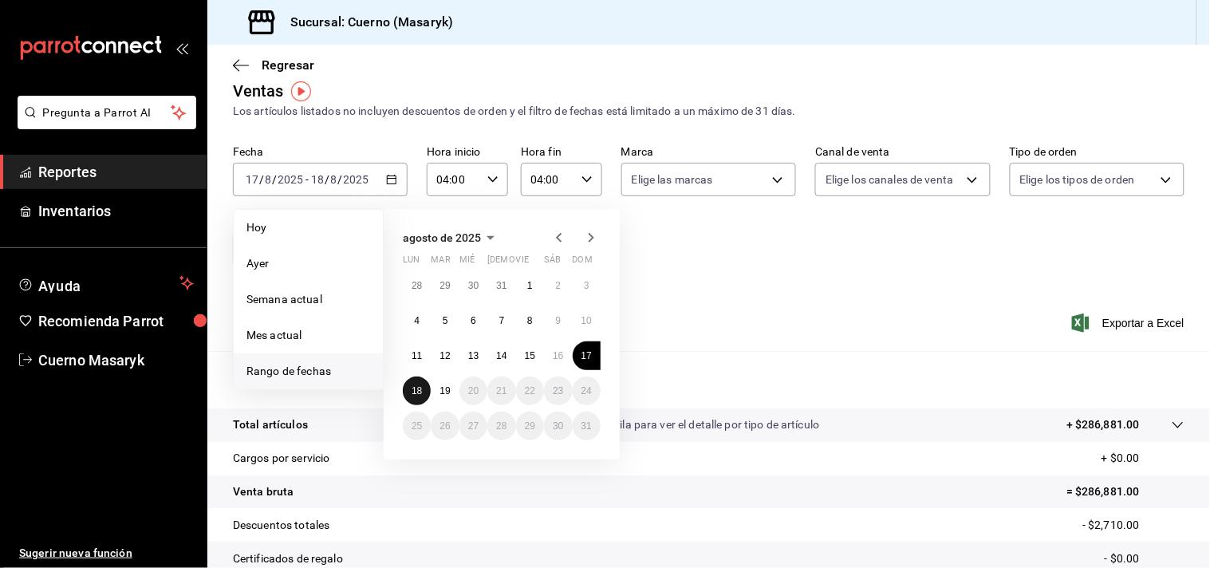
click at [416, 388] on abbr "18" at bounding box center [417, 390] width 10 height 11
click at [443, 385] on abbr "19" at bounding box center [444, 390] width 10 height 11
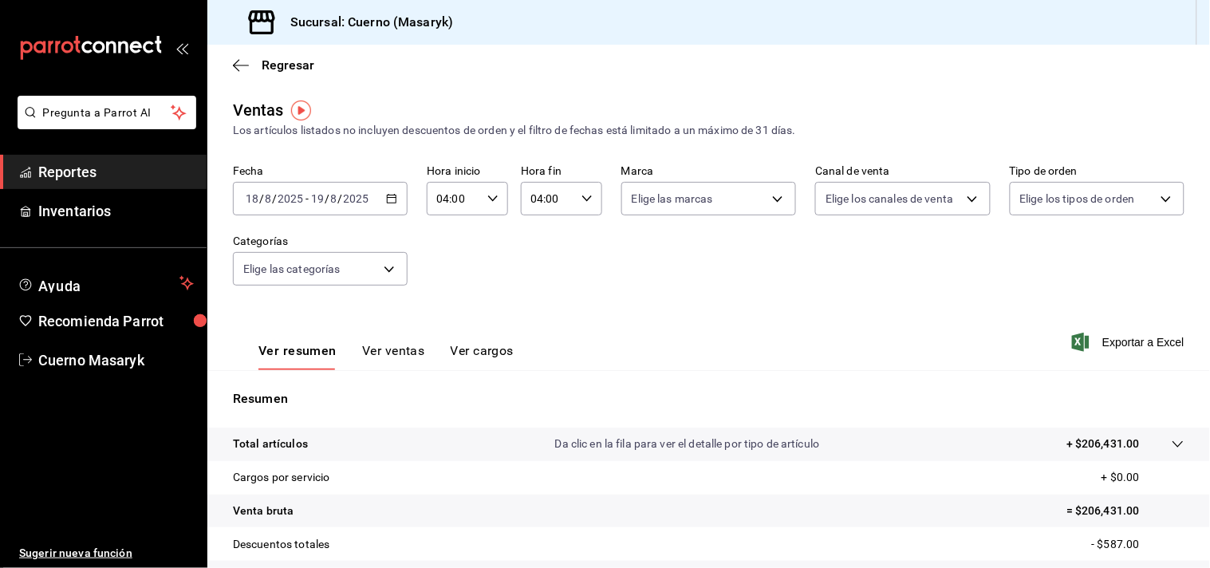
click at [78, 173] on span "Reportes" at bounding box center [116, 172] width 156 height 22
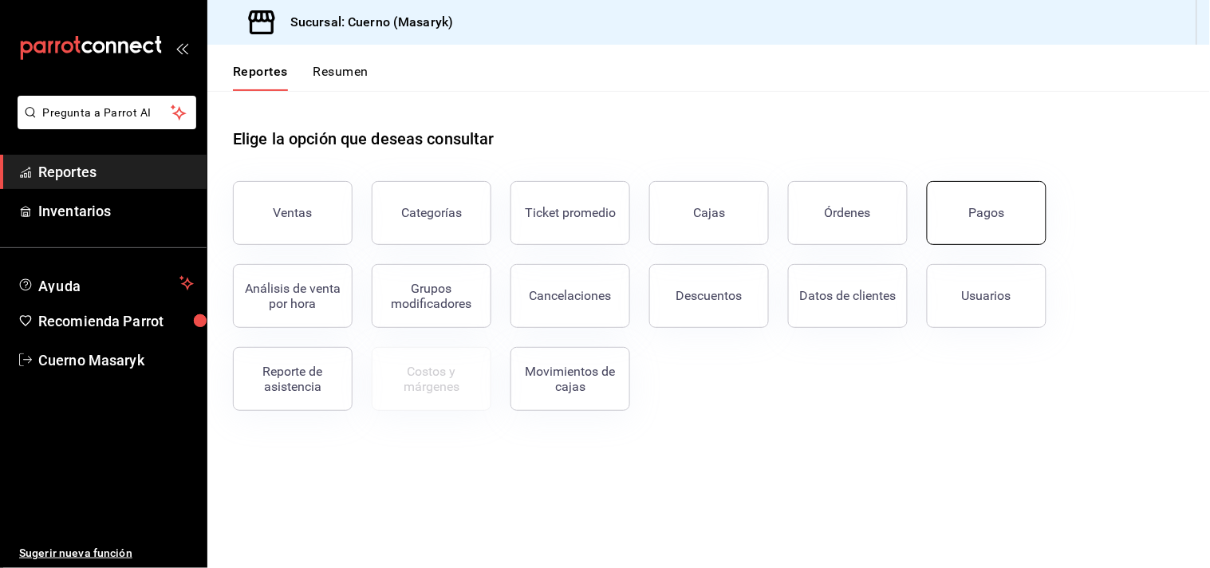
click at [983, 224] on button "Pagos" at bounding box center [987, 213] width 120 height 64
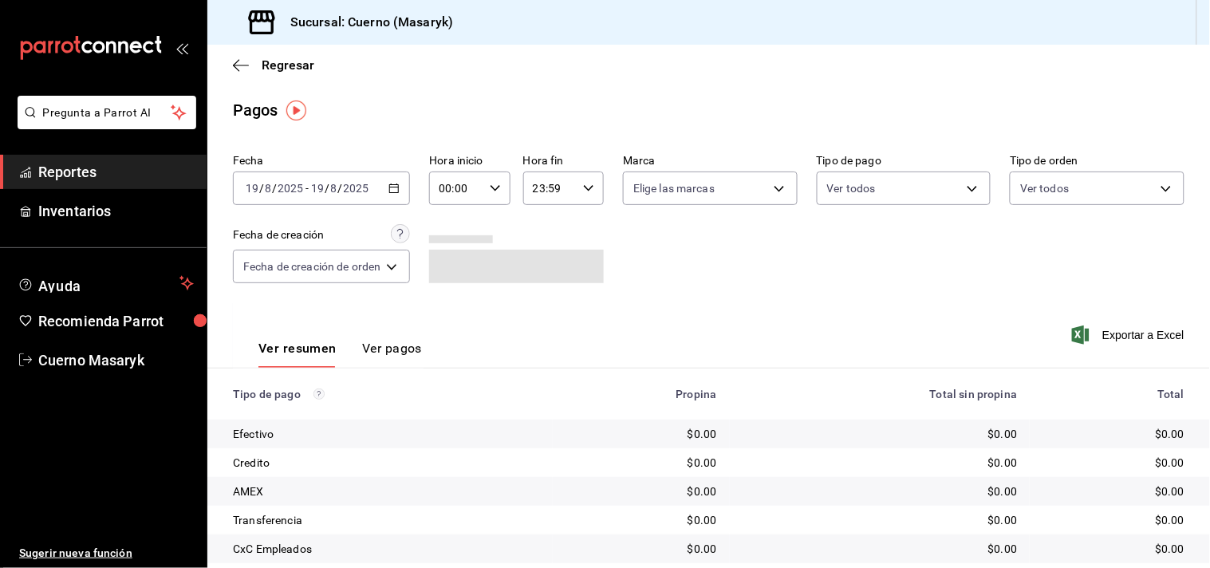
click at [397, 183] on icon "button" at bounding box center [393, 188] width 11 height 11
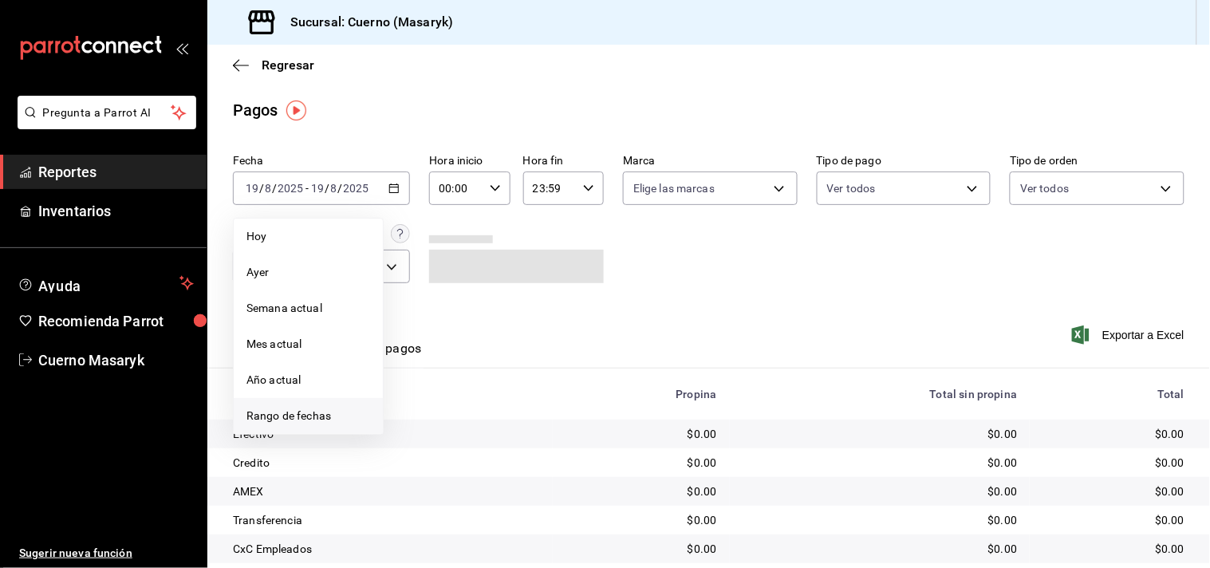
click at [268, 418] on span "Rango de fechas" at bounding box center [308, 416] width 124 height 17
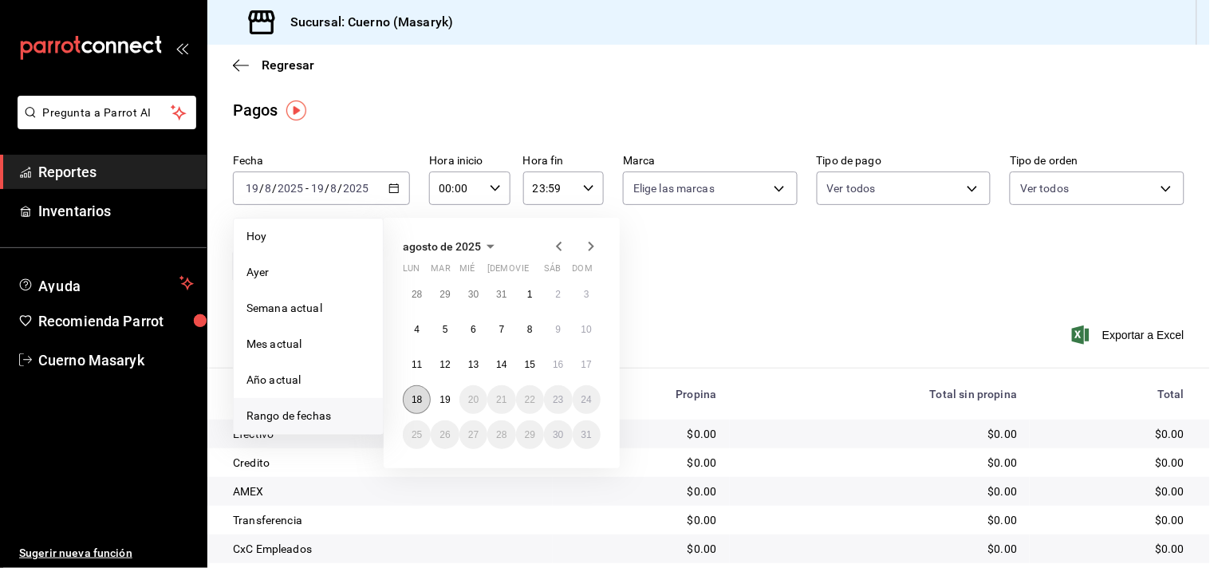
click at [425, 399] on button "18" at bounding box center [417, 399] width 28 height 29
click at [443, 400] on abbr "19" at bounding box center [444, 399] width 10 height 11
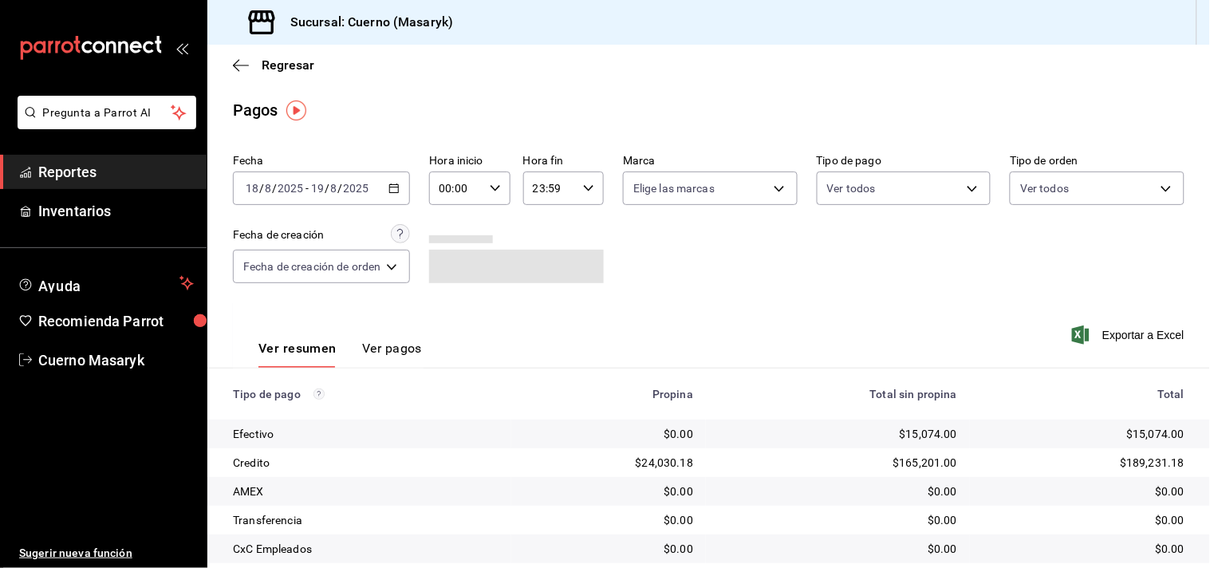
click at [501, 189] on div "00:00 Hora inicio" at bounding box center [469, 187] width 81 height 33
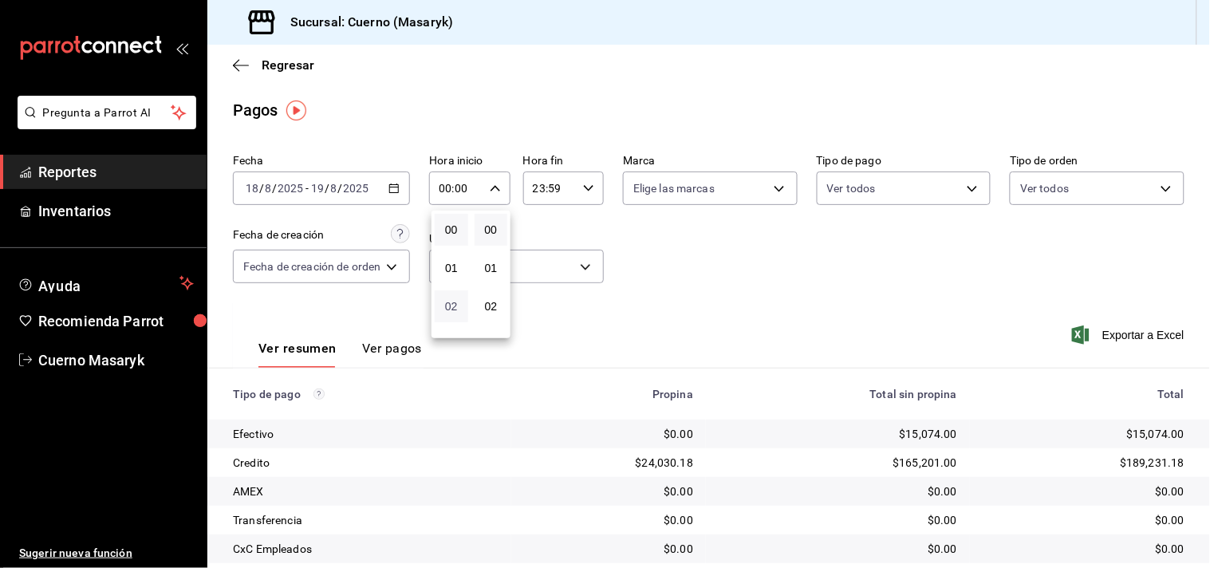
scroll to position [89, 0]
click at [449, 293] on span "04" at bounding box center [451, 294] width 14 height 13
type input "04:00"
click at [593, 184] on div at bounding box center [605, 284] width 1210 height 568
click at [583, 190] on icon "button" at bounding box center [588, 188] width 11 height 11
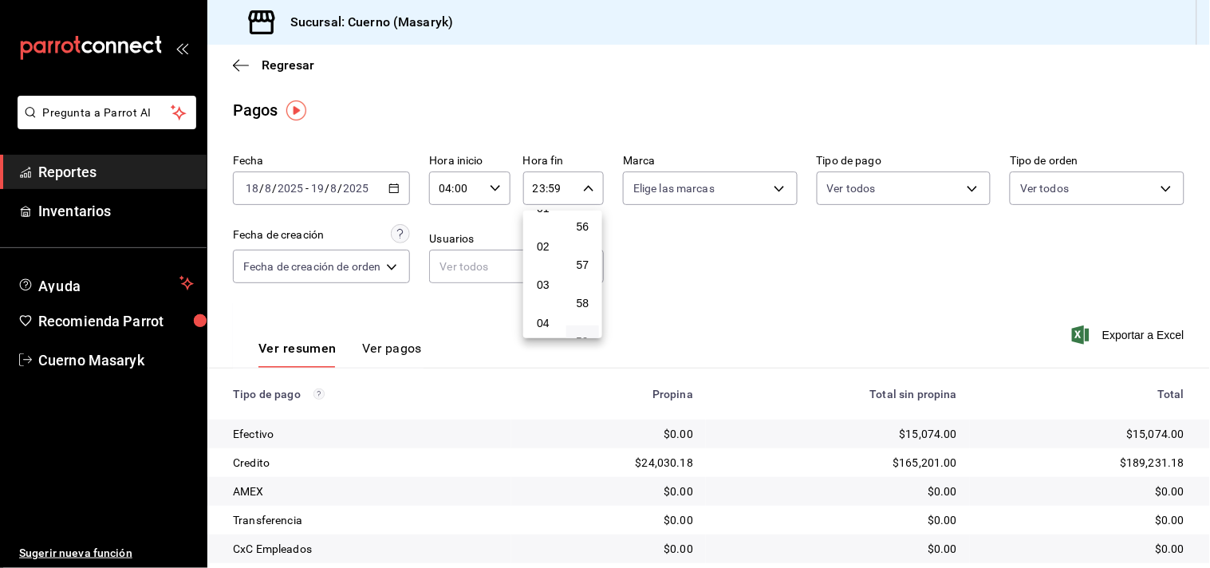
scroll to position [89, 0]
click at [546, 298] on span "04" at bounding box center [543, 294] width 14 height 13
click at [585, 234] on span "00" at bounding box center [583, 229] width 14 height 13
type input "04:00"
click at [679, 239] on div at bounding box center [605, 284] width 1210 height 568
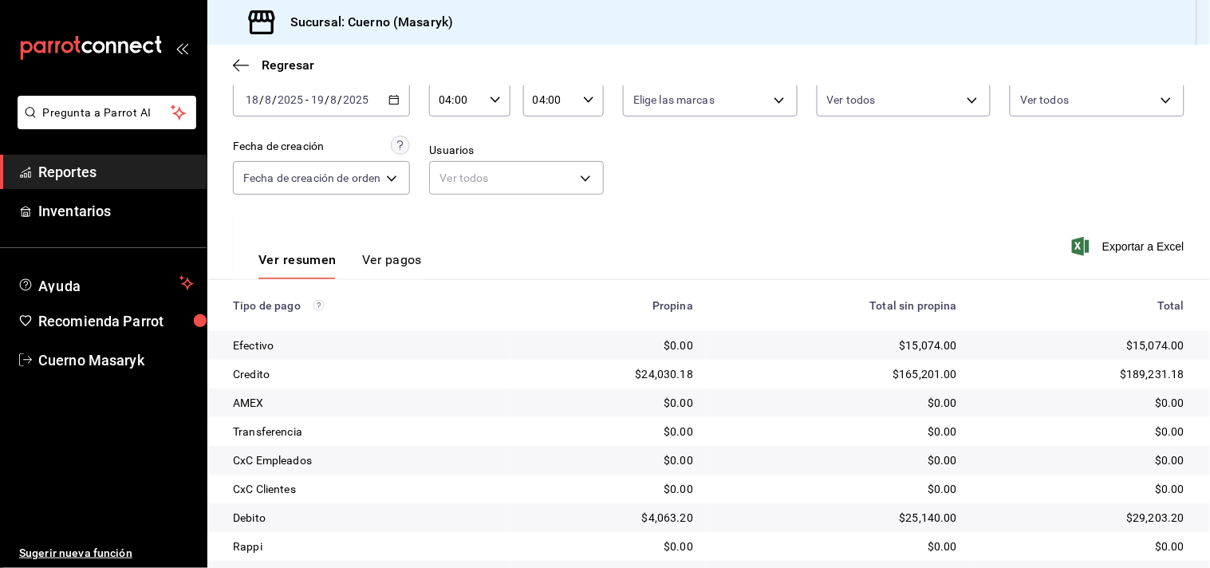
scroll to position [164, 0]
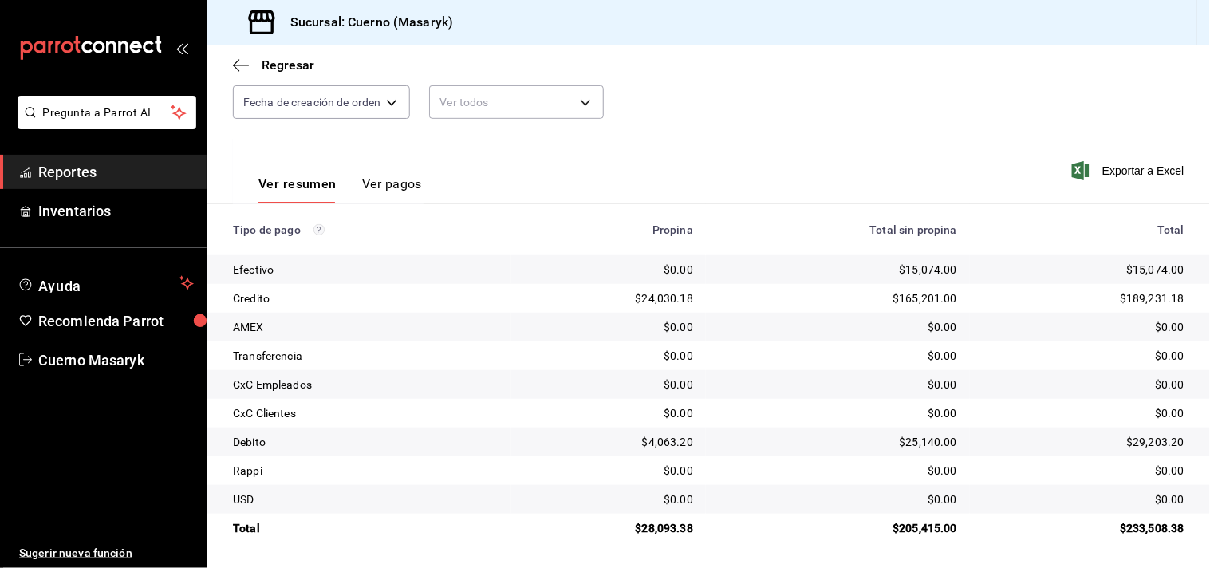
click at [73, 171] on span "Reportes" at bounding box center [116, 172] width 156 height 22
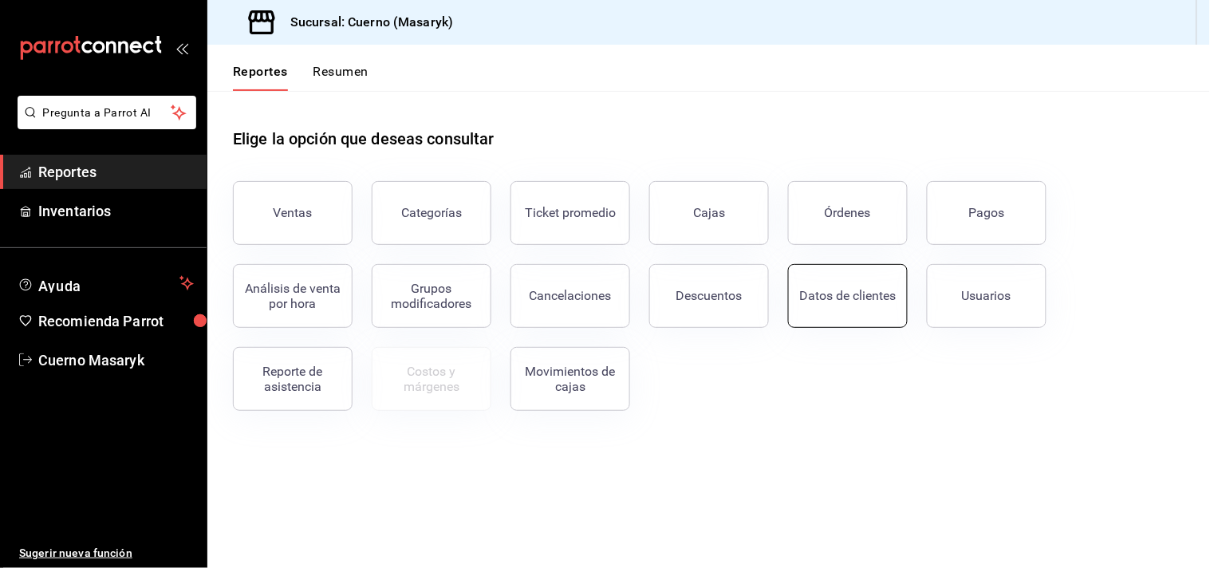
click at [847, 307] on button "Datos de clientes" at bounding box center [848, 296] width 120 height 64
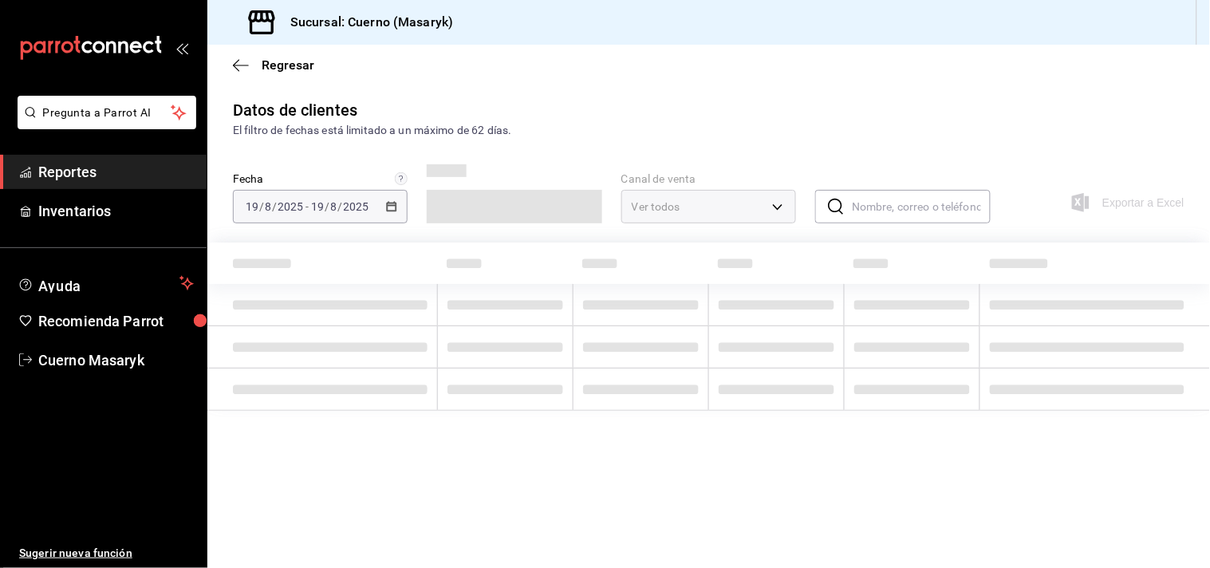
type input "PARROT,DIDI_FOOD,ONLINE"
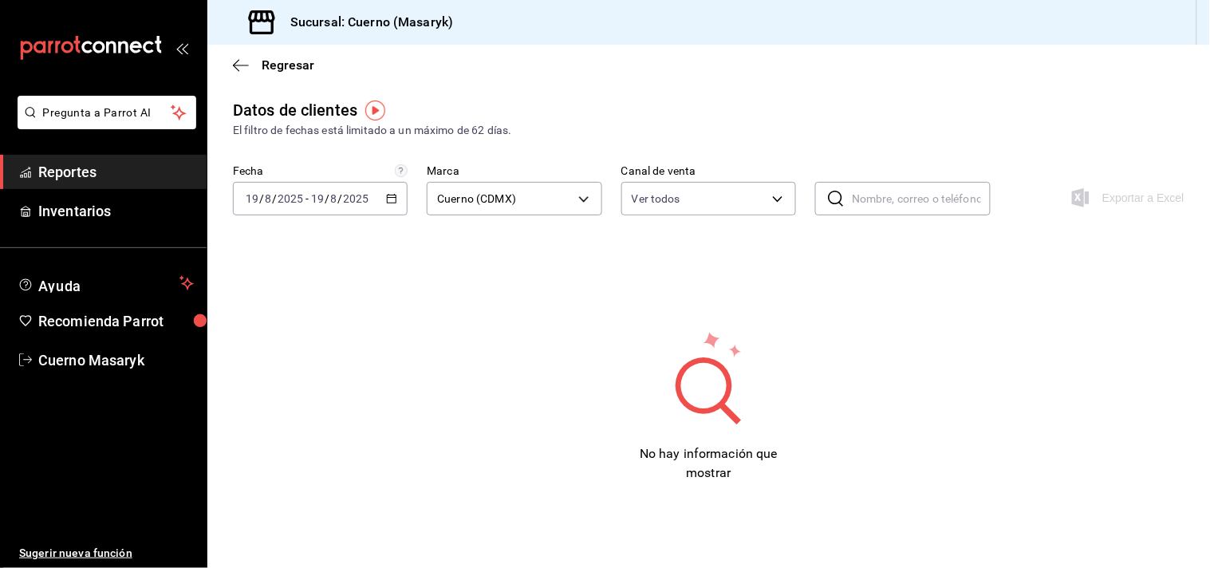
click at [394, 203] on icon "button" at bounding box center [391, 198] width 11 height 11
click at [313, 388] on span "Rango de fechas" at bounding box center [308, 390] width 124 height 17
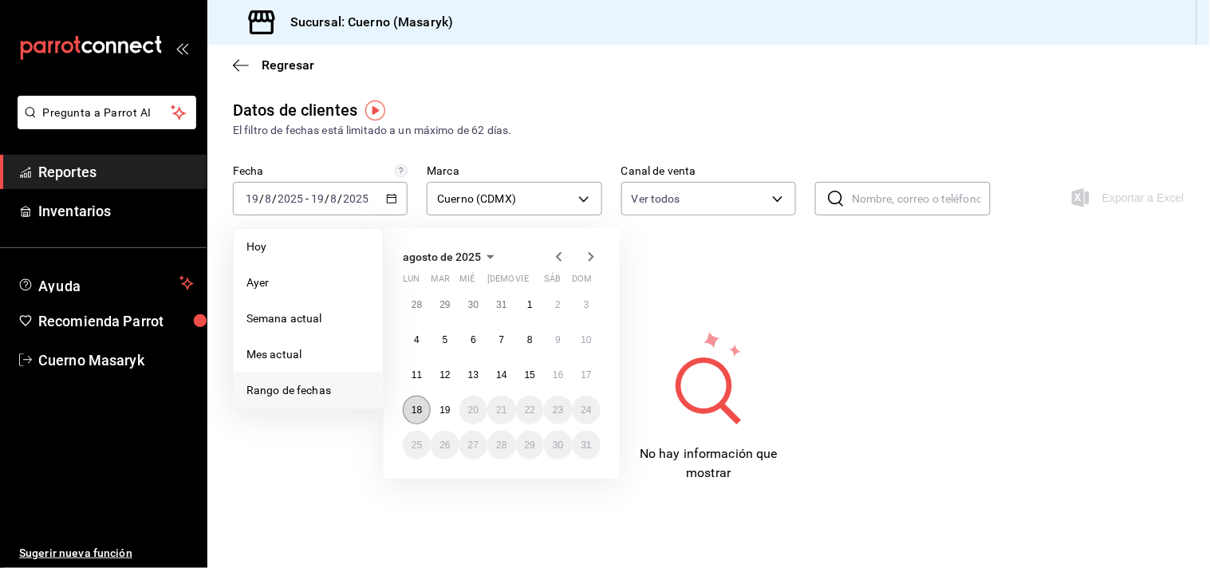
click at [421, 412] on abbr "18" at bounding box center [417, 409] width 10 height 11
click at [798, 283] on div "Datos de clientes El filtro de fechas está limitado a un máximo de 62 días. Fec…" at bounding box center [708, 290] width 1002 height 384
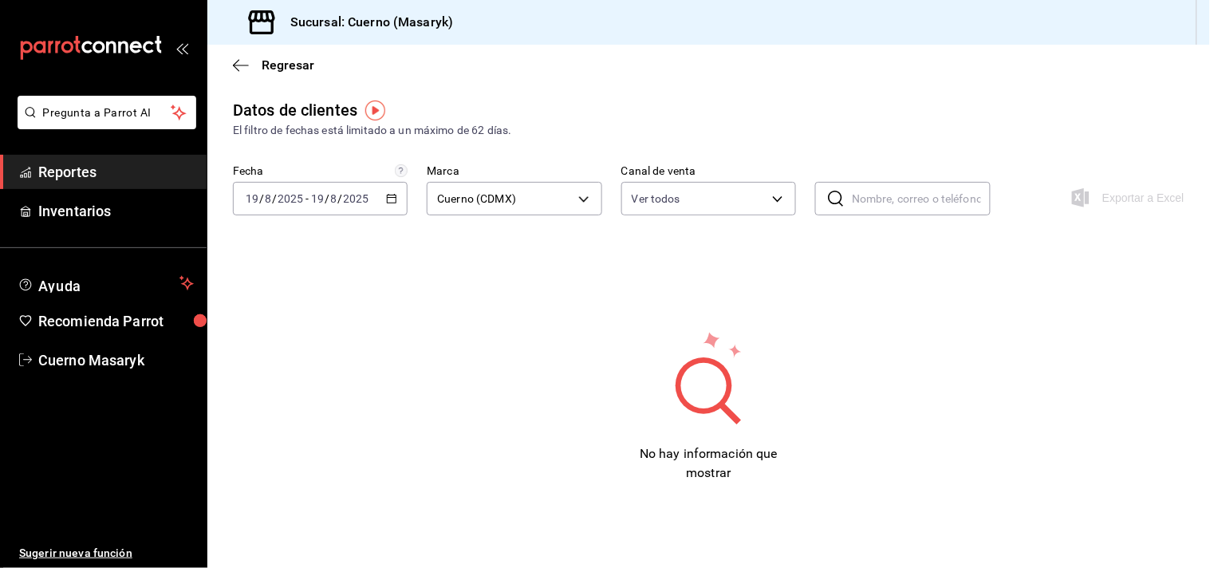
click at [75, 171] on span "Reportes" at bounding box center [116, 172] width 156 height 22
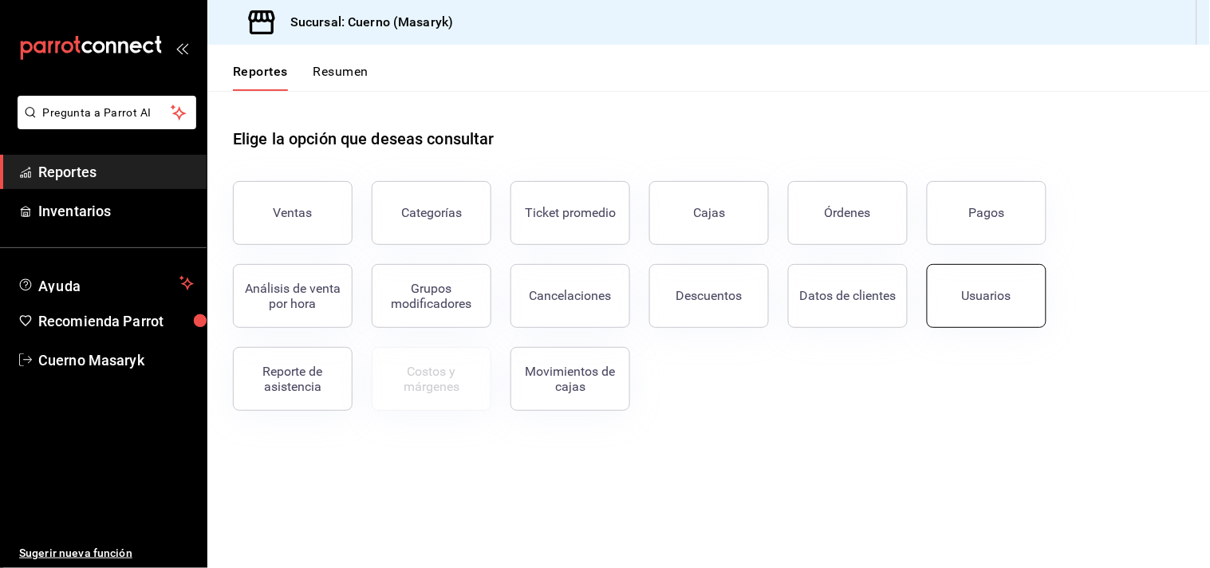
click at [969, 297] on div "Usuarios" at bounding box center [986, 295] width 49 height 15
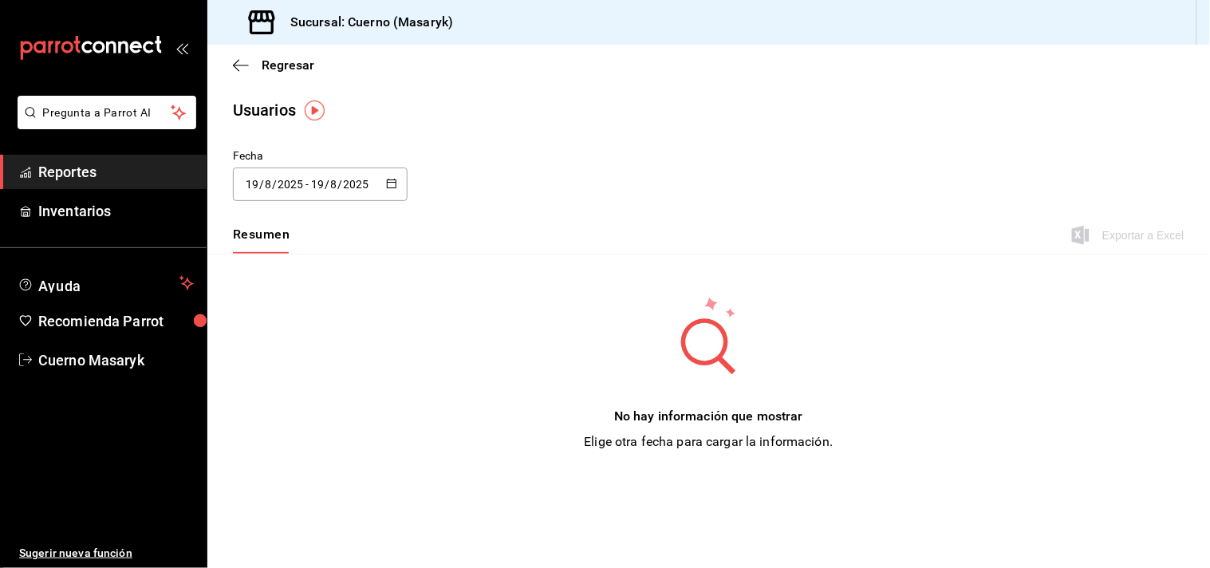
click at [45, 167] on span "Reportes" at bounding box center [116, 172] width 156 height 22
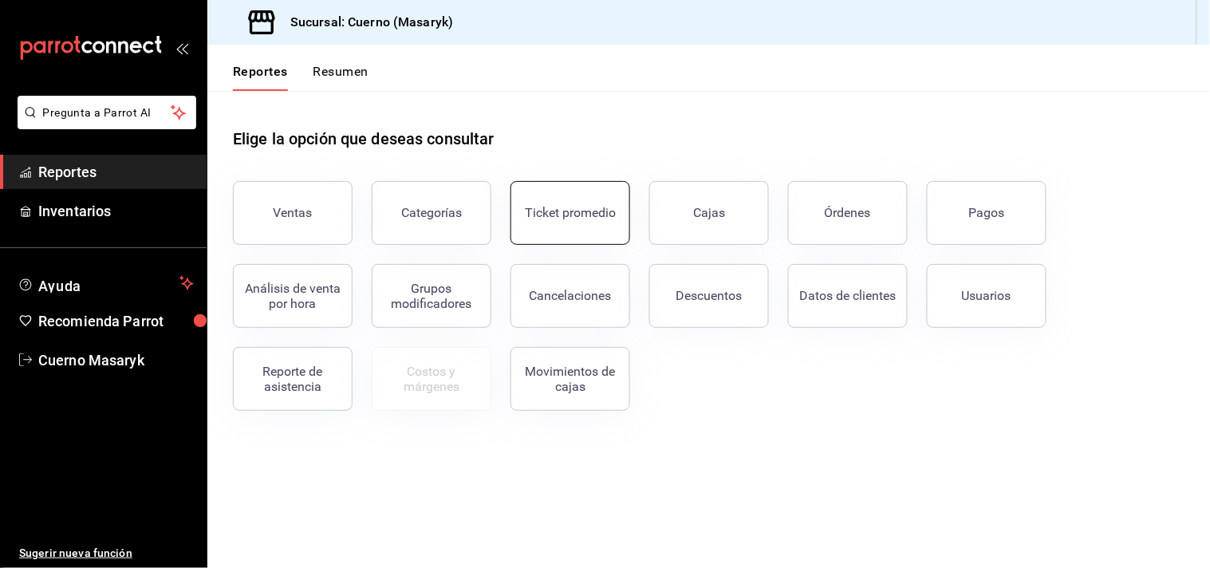
click at [585, 224] on button "Ticket promedio" at bounding box center [570, 213] width 120 height 64
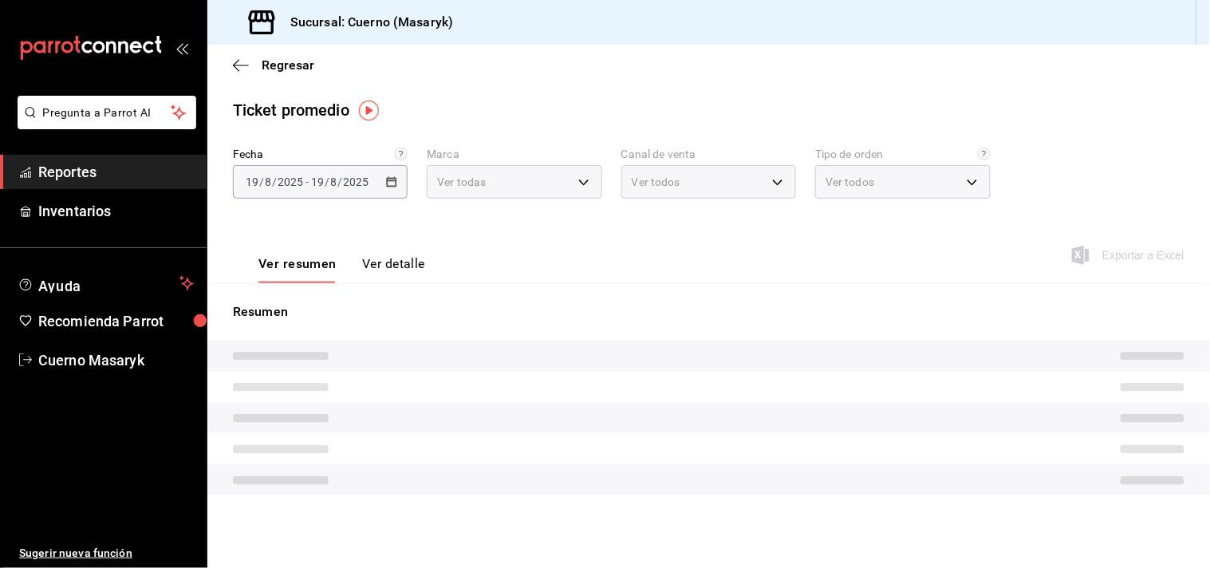
type input "4ea0d660-02b3-4785-bb88-48b5ef6e196c"
type input "PARROT,UBER_EATS,RAPPI,DIDI_FOOD,ONLINE"
type input "d8208262-291b-4595-bbfa-ed1e8660efdb,73ecdc8a-b505-4242-b24a-d5f1595b9b0a,EXTER…"
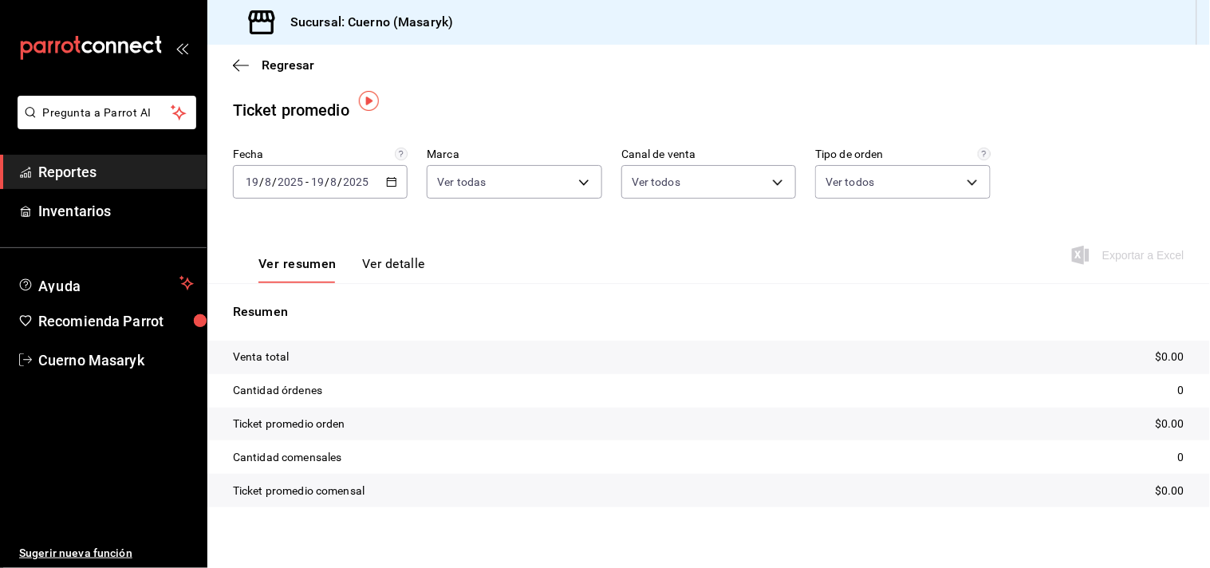
scroll to position [10, 0]
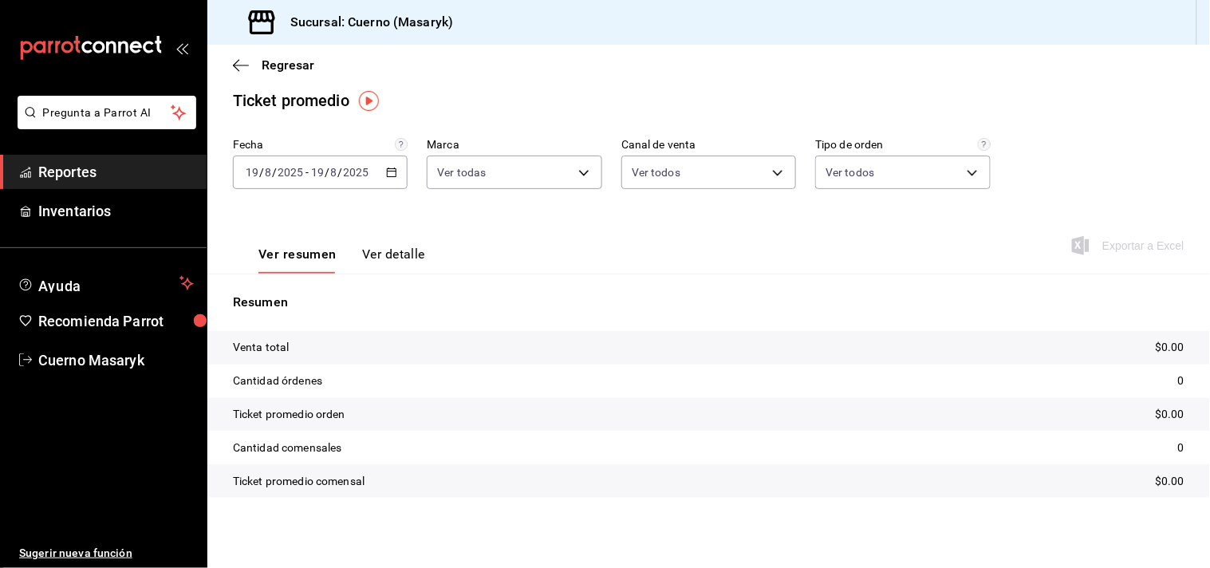
click at [387, 174] on \(Stroke\) "button" at bounding box center [392, 172] width 10 height 9
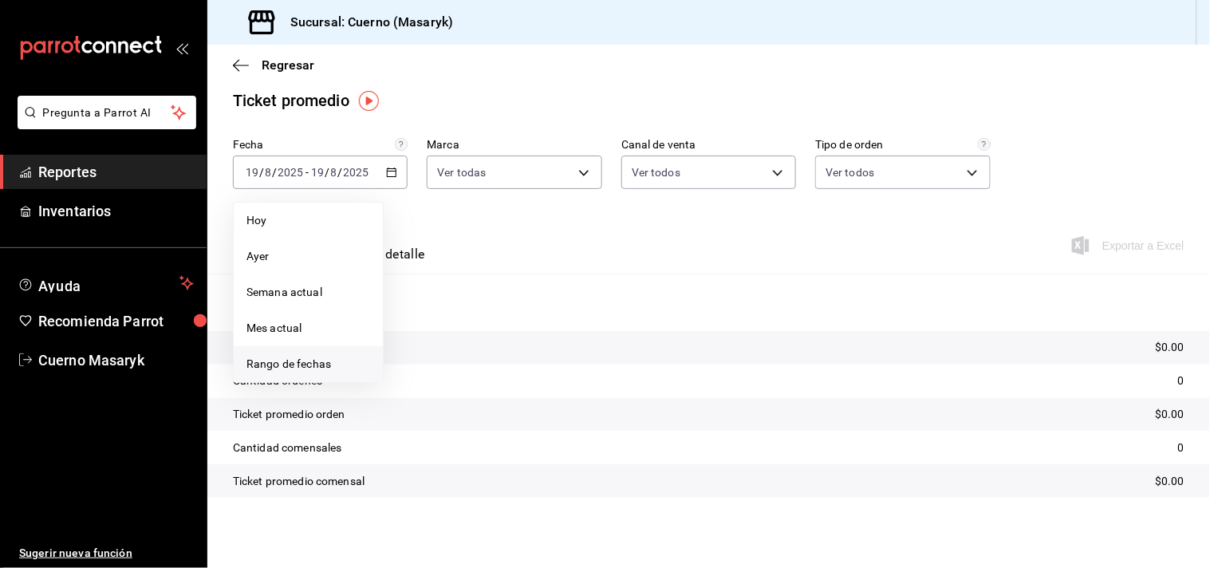
click at [299, 359] on span "Rango de fechas" at bounding box center [308, 364] width 124 height 17
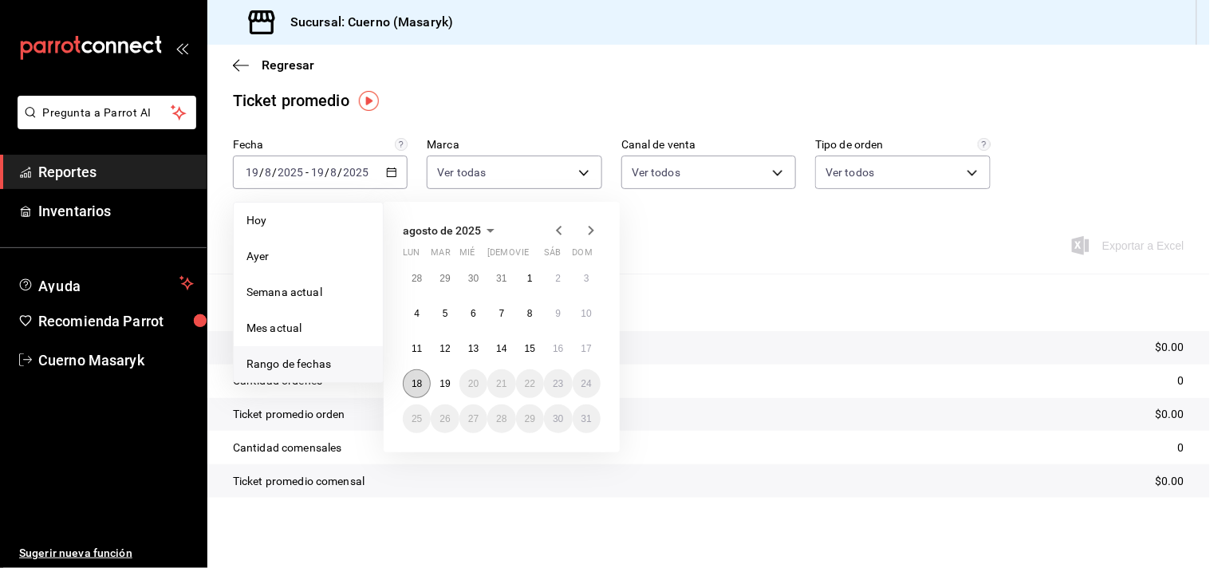
click at [426, 383] on button "18" at bounding box center [417, 383] width 28 height 29
click at [450, 384] on abbr "19" at bounding box center [444, 383] width 10 height 11
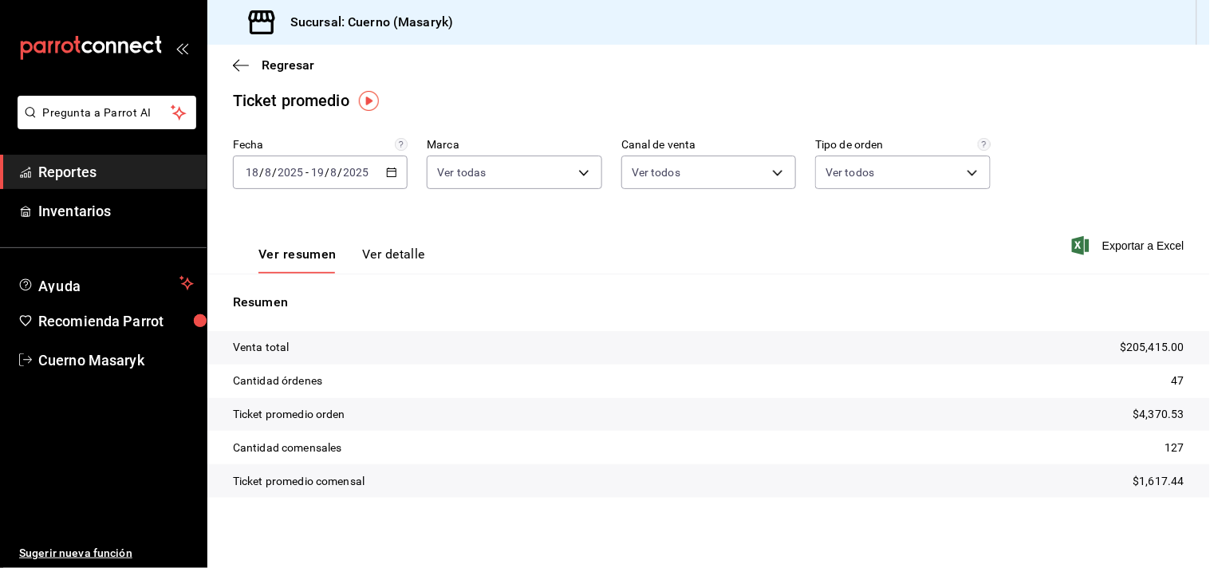
click at [69, 169] on span "Reportes" at bounding box center [116, 172] width 156 height 22
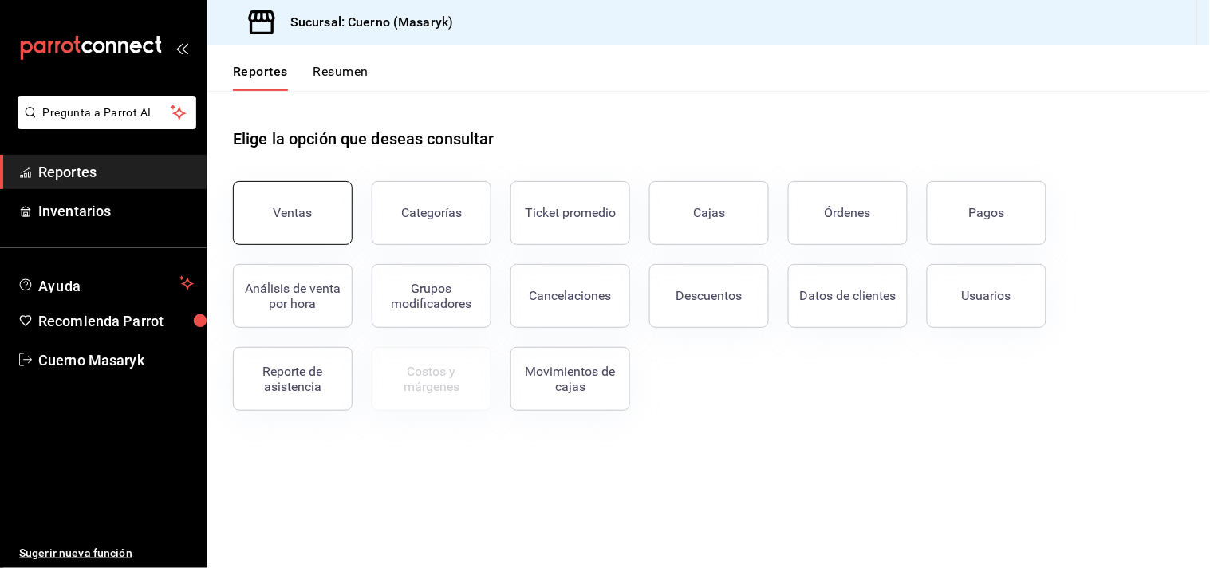
click at [322, 226] on button "Ventas" at bounding box center [293, 213] width 120 height 64
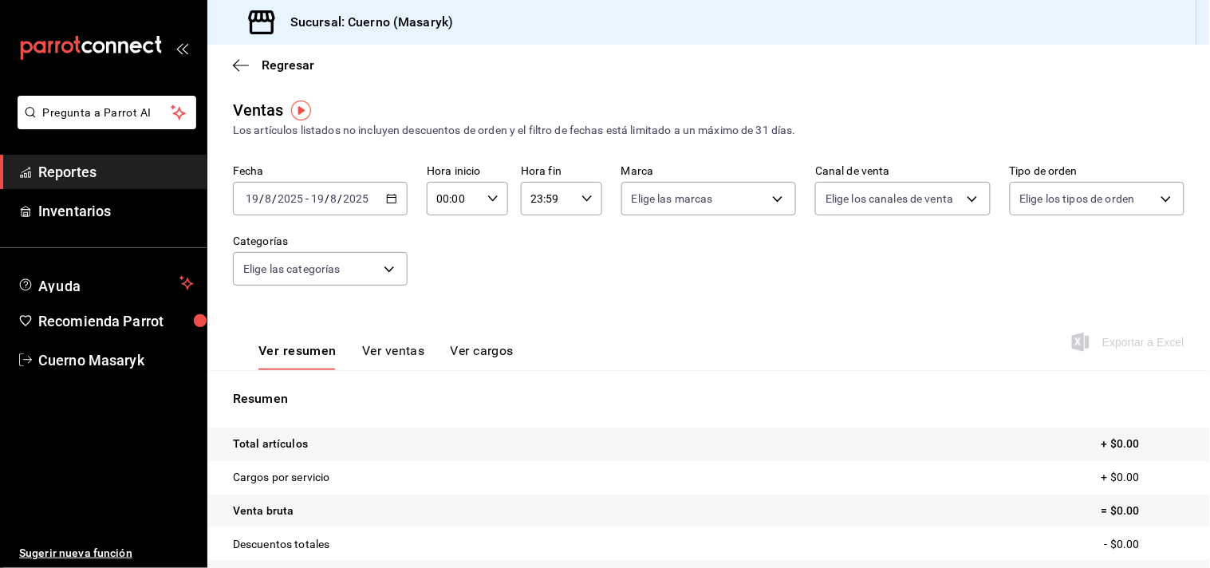
click at [393, 200] on \(Stroke\) "button" at bounding box center [392, 199] width 10 height 9
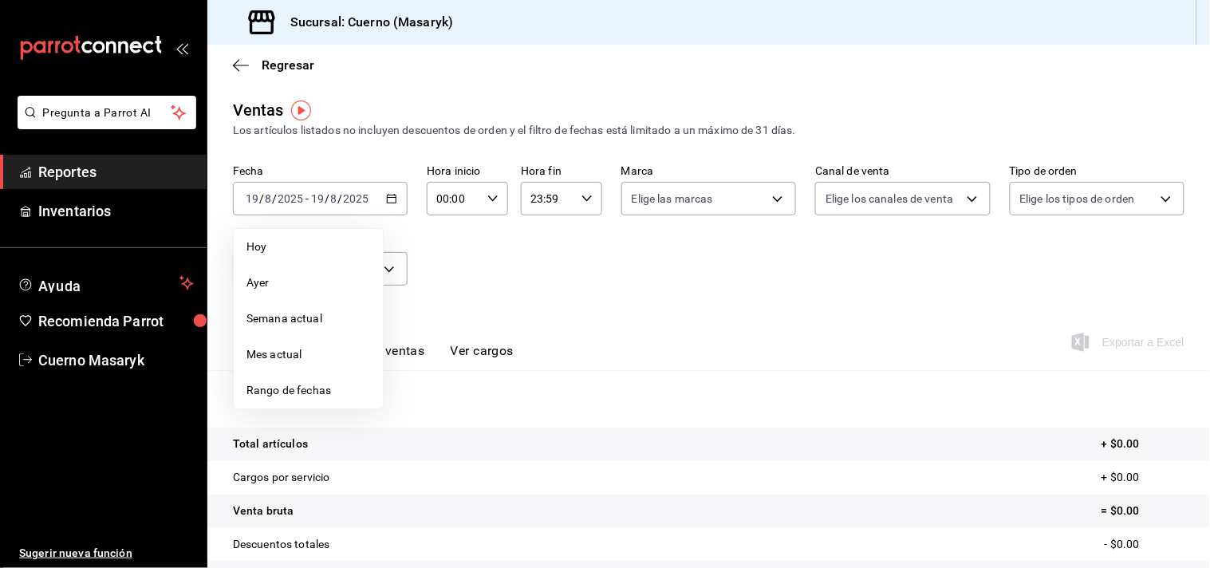
click at [293, 385] on span "Rango de fechas" at bounding box center [308, 390] width 124 height 17
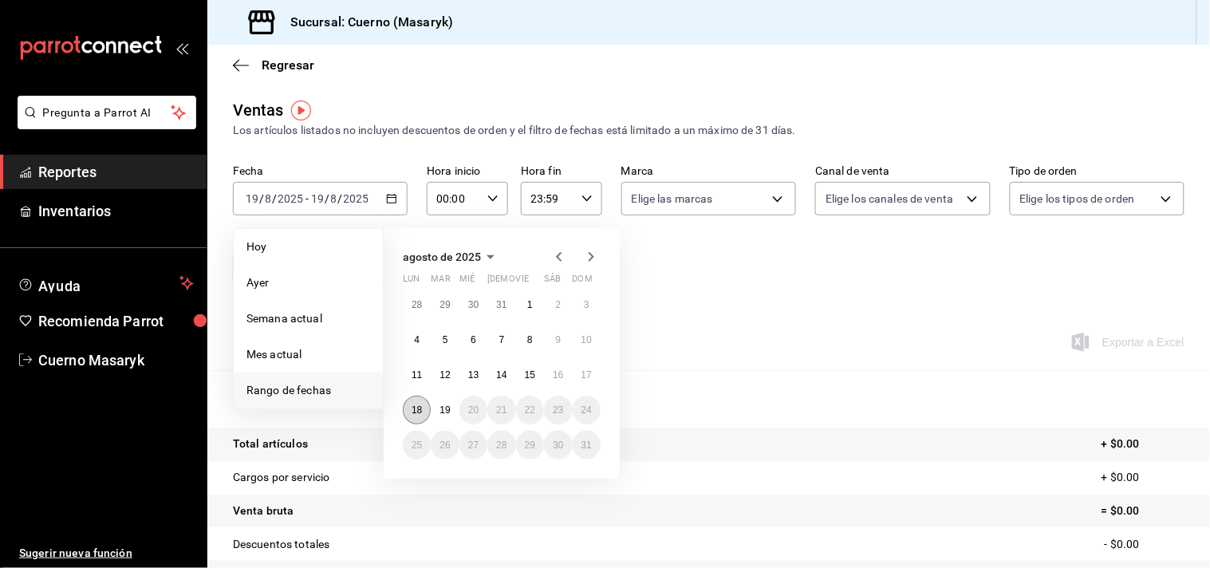
click at [420, 412] on abbr "18" at bounding box center [417, 409] width 10 height 11
click at [442, 407] on abbr "19" at bounding box center [444, 409] width 10 height 11
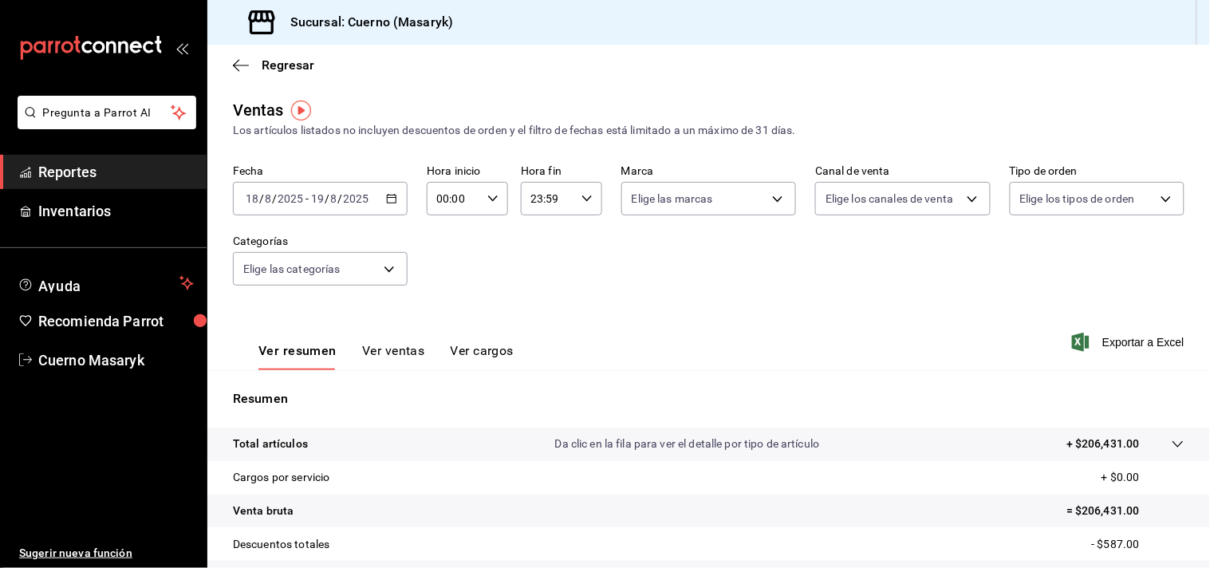
click at [487, 198] on icon "button" at bounding box center [492, 198] width 11 height 11
click at [444, 305] on span "04" at bounding box center [444, 304] width 14 height 13
type input "04:00"
click at [578, 192] on div at bounding box center [605, 284] width 1210 height 568
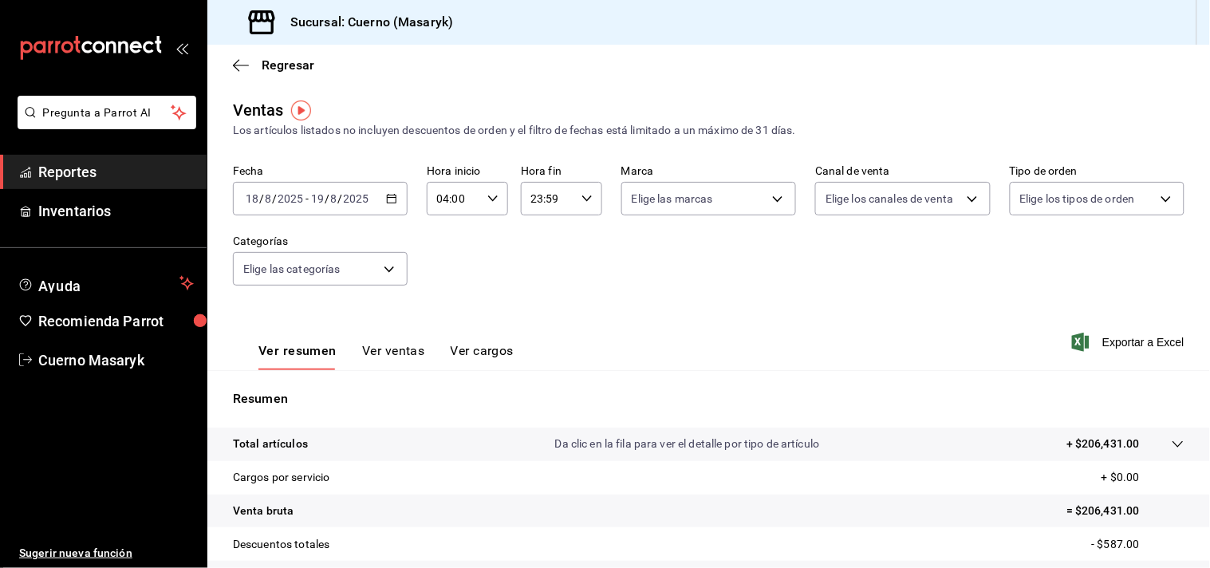
click at [581, 202] on icon "button" at bounding box center [586, 198] width 11 height 11
click at [538, 234] on span "04" at bounding box center [537, 231] width 14 height 13
click at [580, 237] on span "00" at bounding box center [576, 240] width 14 height 13
type input "04:00"
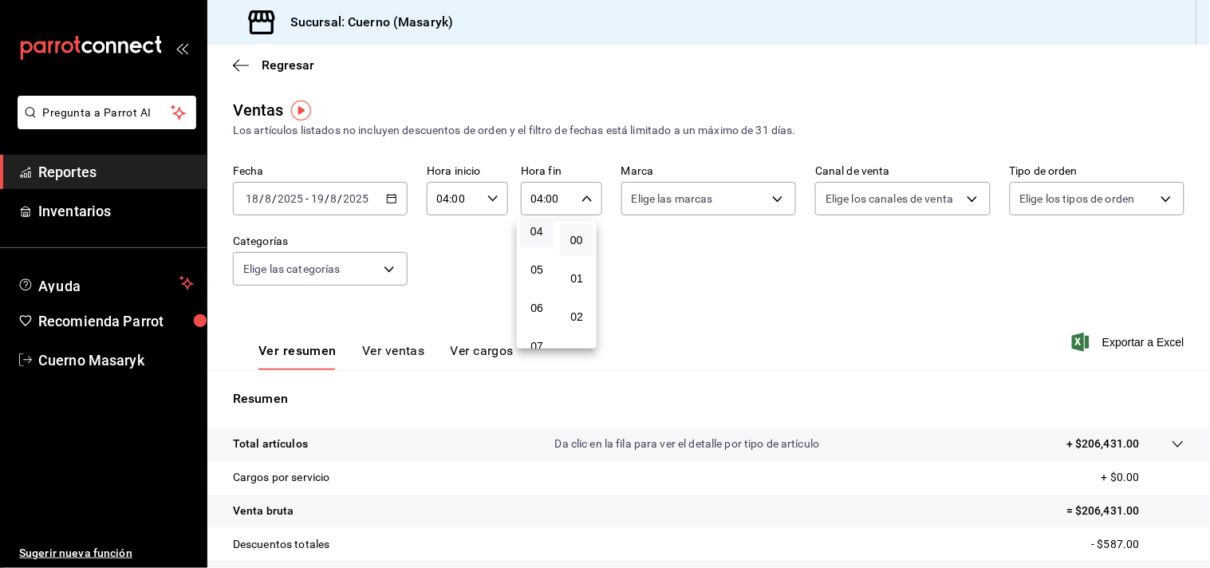
click at [627, 249] on div at bounding box center [605, 284] width 1210 height 568
